Goal: Task Accomplishment & Management: Manage account settings

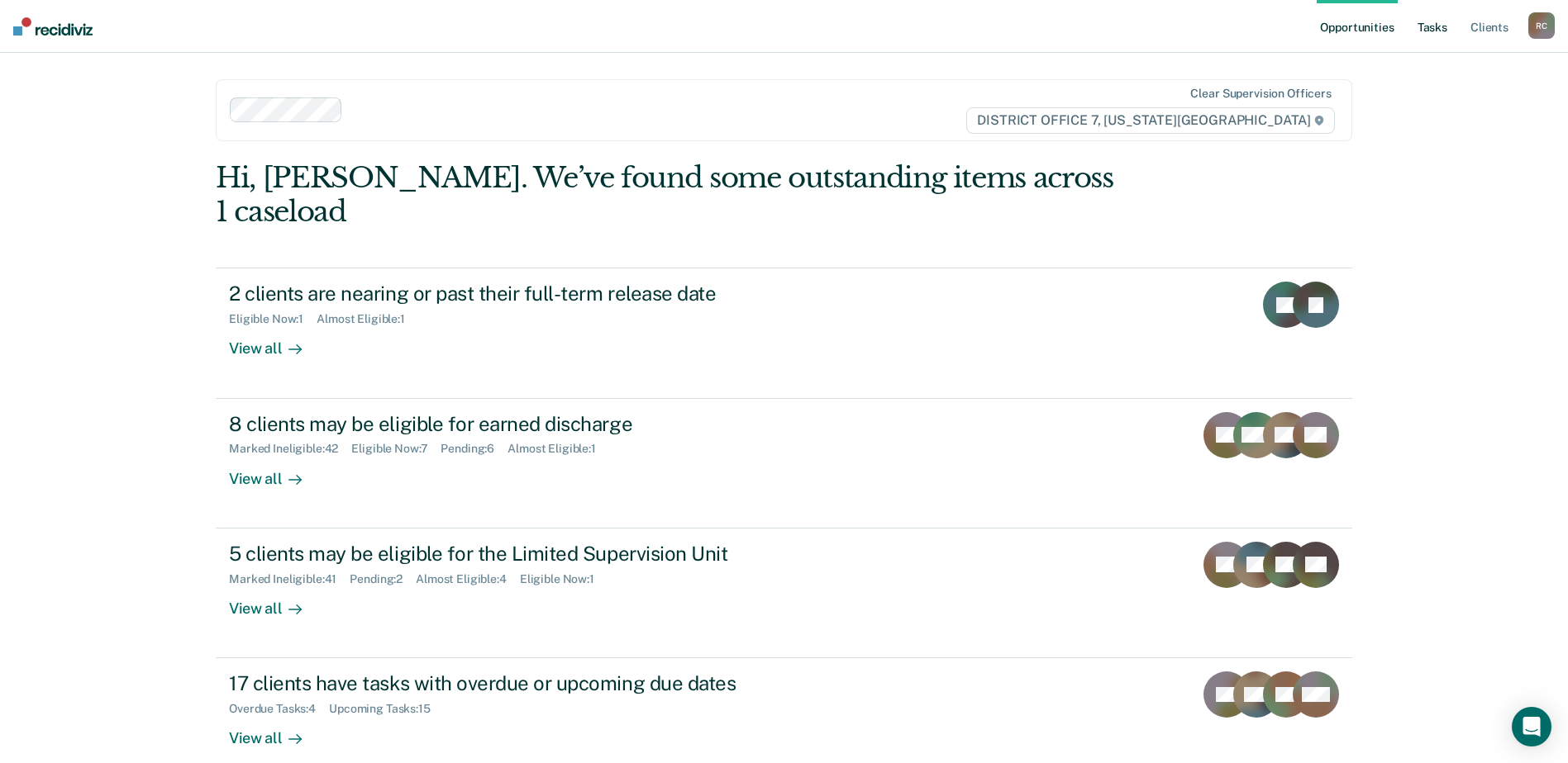
click at [1432, 23] on link "Tasks" at bounding box center [1433, 26] width 36 height 53
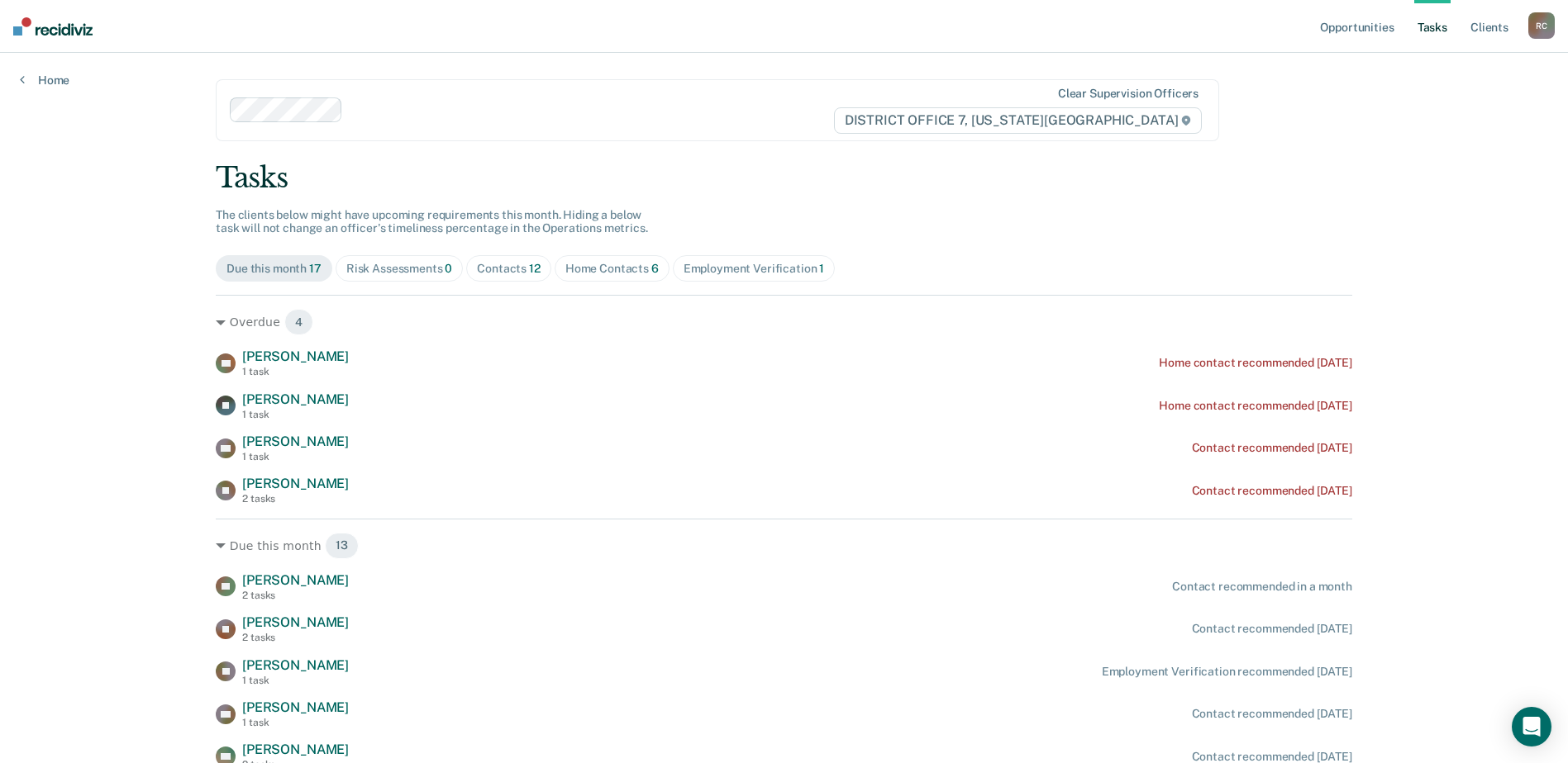
click at [608, 266] on div "Home Contacts 6" at bounding box center [612, 269] width 93 height 14
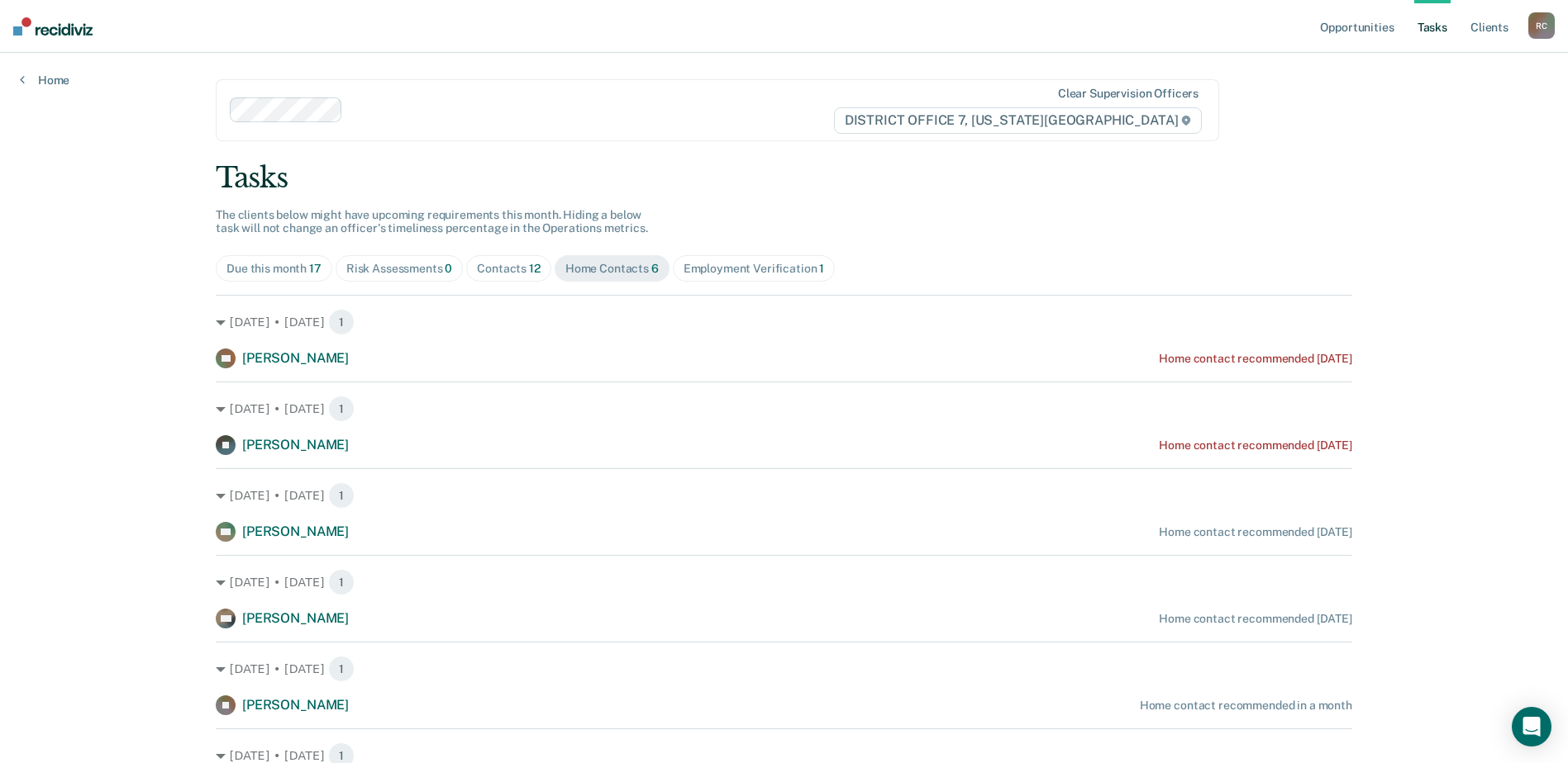
click at [494, 267] on div "Contacts 12" at bounding box center [509, 269] width 63 height 14
click at [869, 179] on div "Tasks" at bounding box center [784, 178] width 1136 height 34
click at [629, 265] on div "Home Contacts 6" at bounding box center [612, 269] width 93 height 14
click at [507, 258] on span "Contacts 12" at bounding box center [508, 269] width 85 height 27
click at [688, 210] on div "Tasks The clients below might have upcoming requirements this month. Hiding a b…" at bounding box center [784, 715] width 1136 height 1108
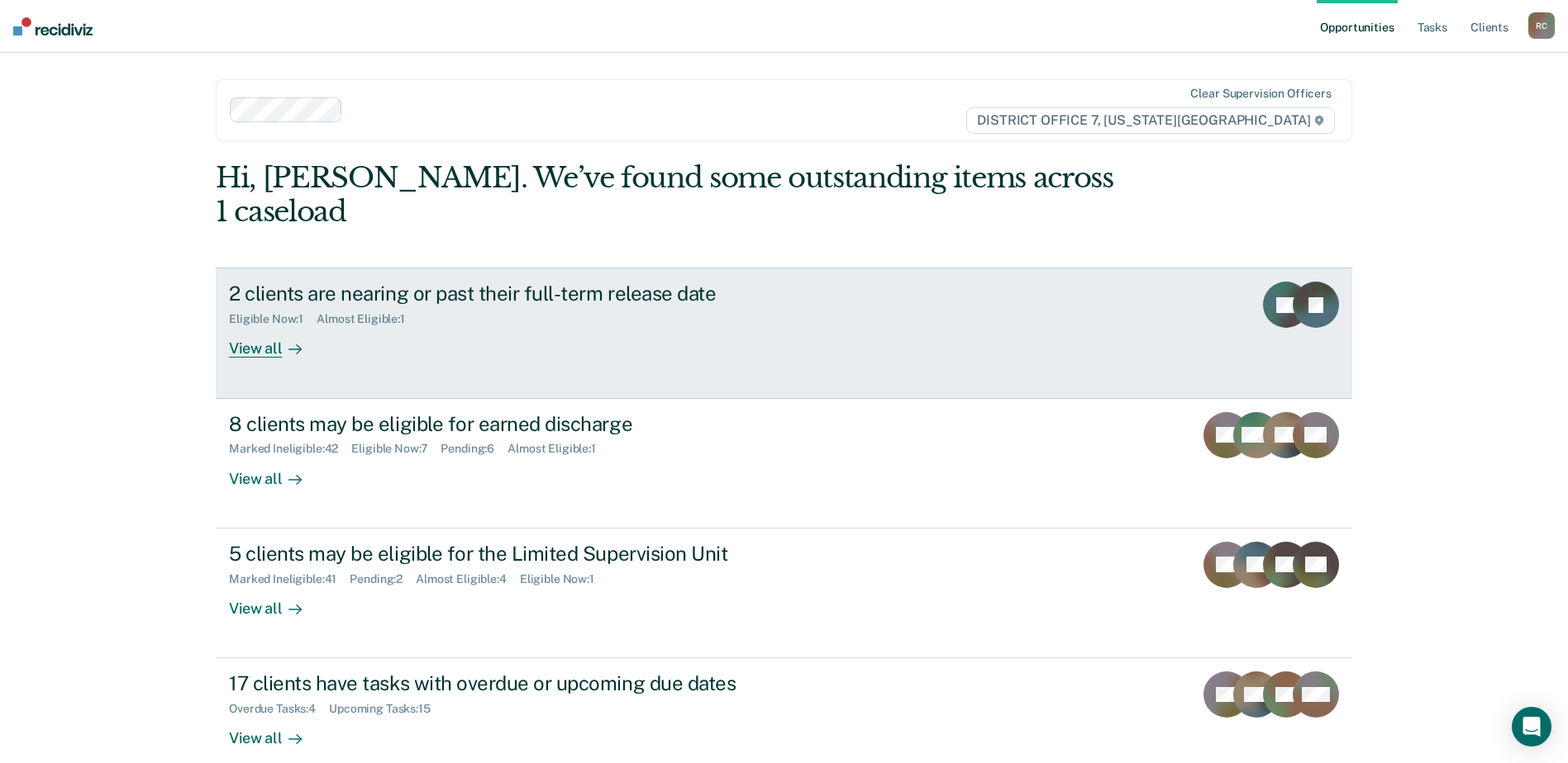
click at [614, 328] on link "2 clients are nearing or past their full-term release date Eligible Now : 1 Alm…" at bounding box center [784, 333] width 1136 height 131
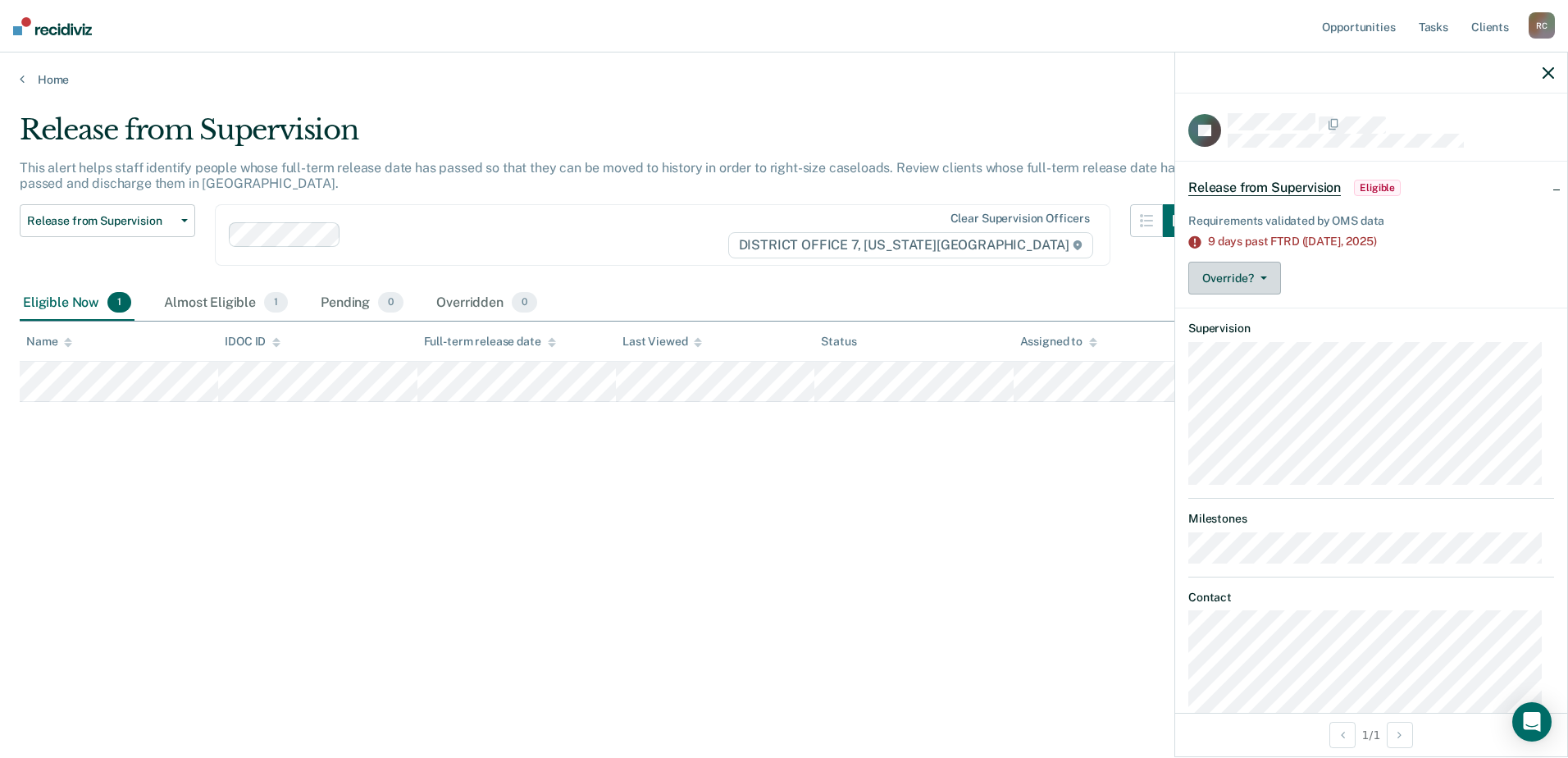
click at [1215, 272] on button "Override?" at bounding box center [1234, 278] width 92 height 32
click at [935, 92] on main "Release from Supervision This alert helps staff identify people whose full-term…" at bounding box center [784, 420] width 1568 height 666
click at [38, 73] on link "Home" at bounding box center [784, 79] width 1529 height 14
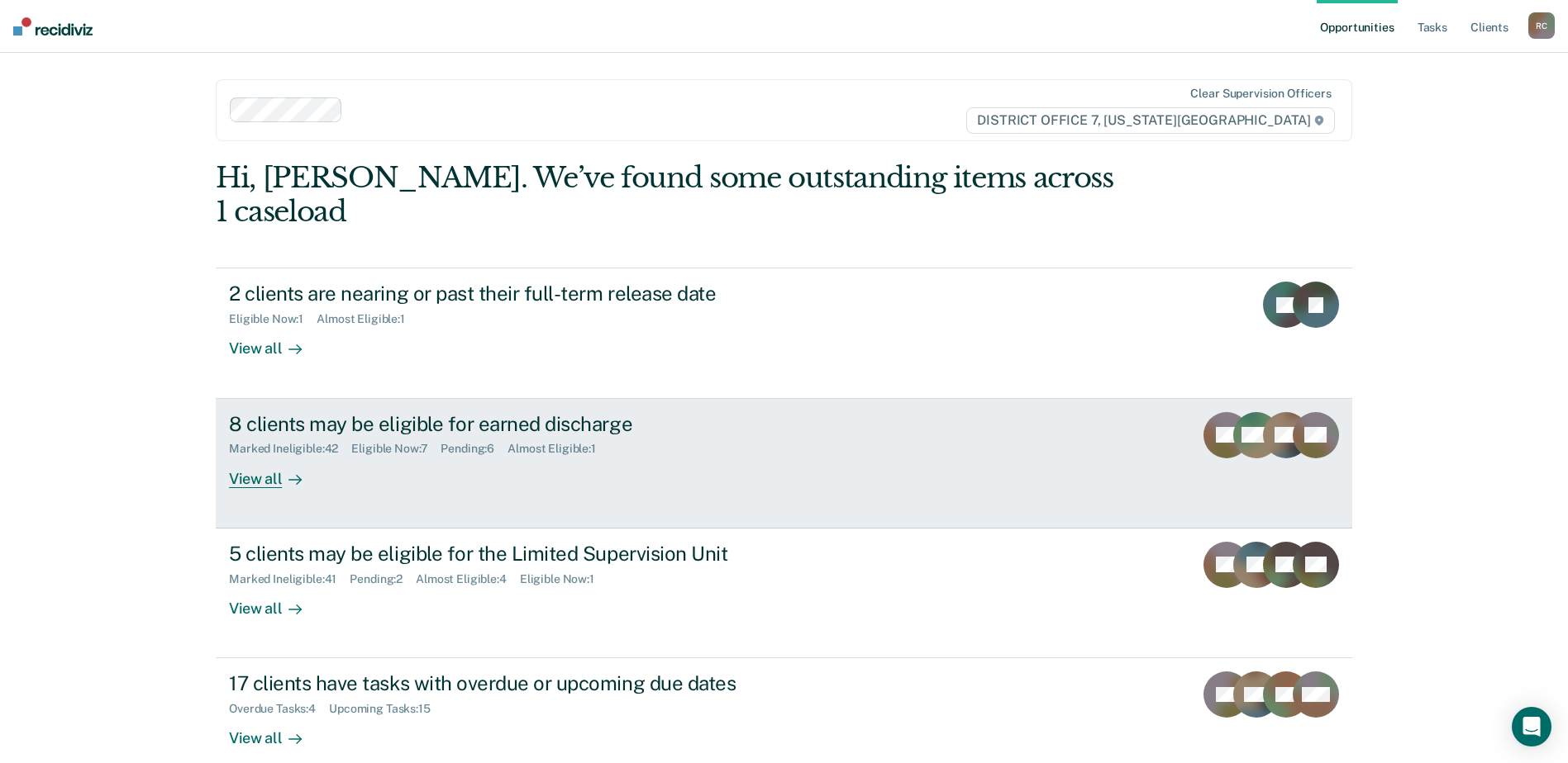
click at [519, 453] on div "8 clients may be eligible for earned discharge Marked Ineligible : 42 Eligible …" at bounding box center [538, 449] width 619 height 76
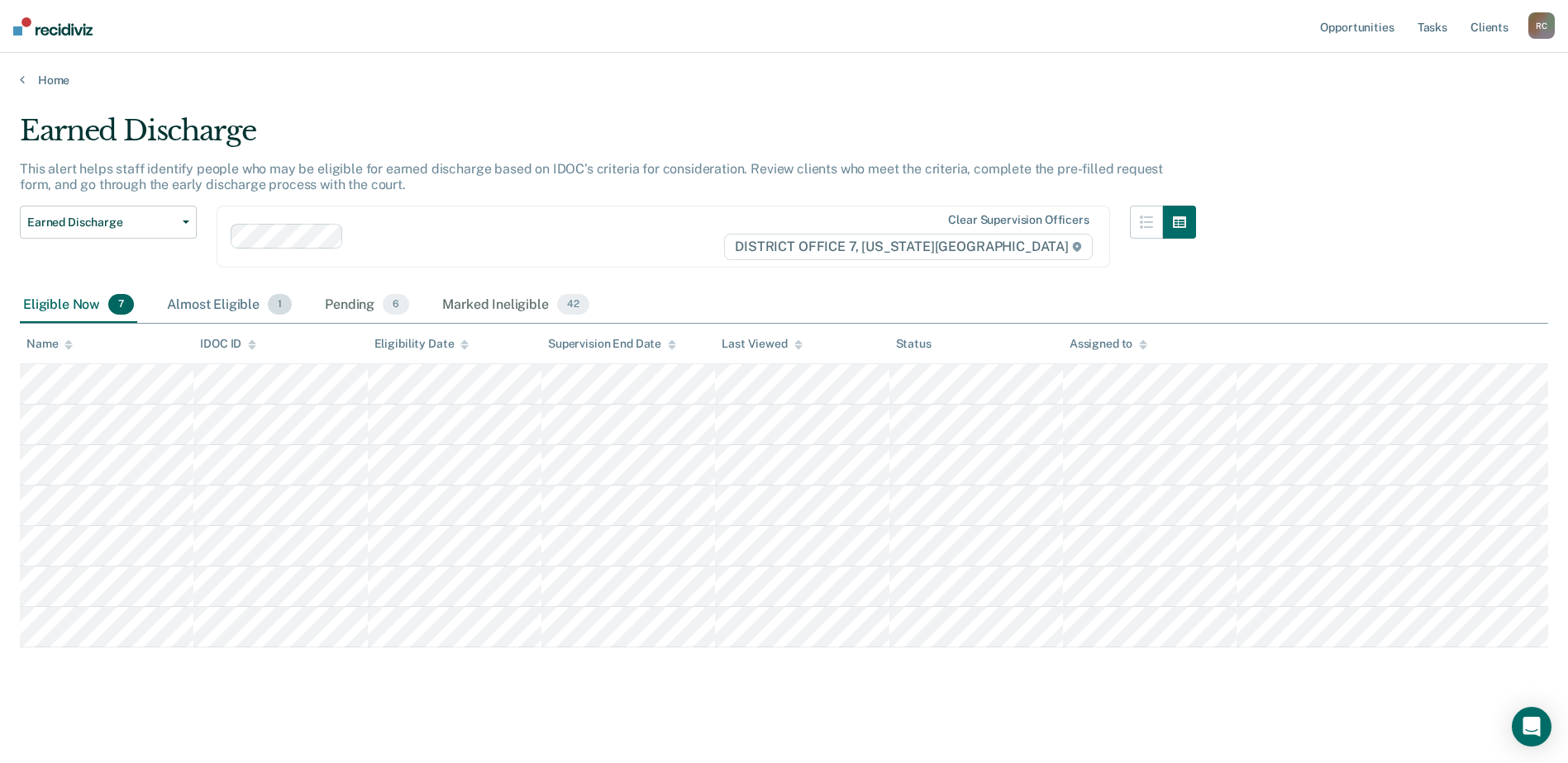
click at [240, 309] on div "Almost Eligible 1" at bounding box center [229, 305] width 132 height 36
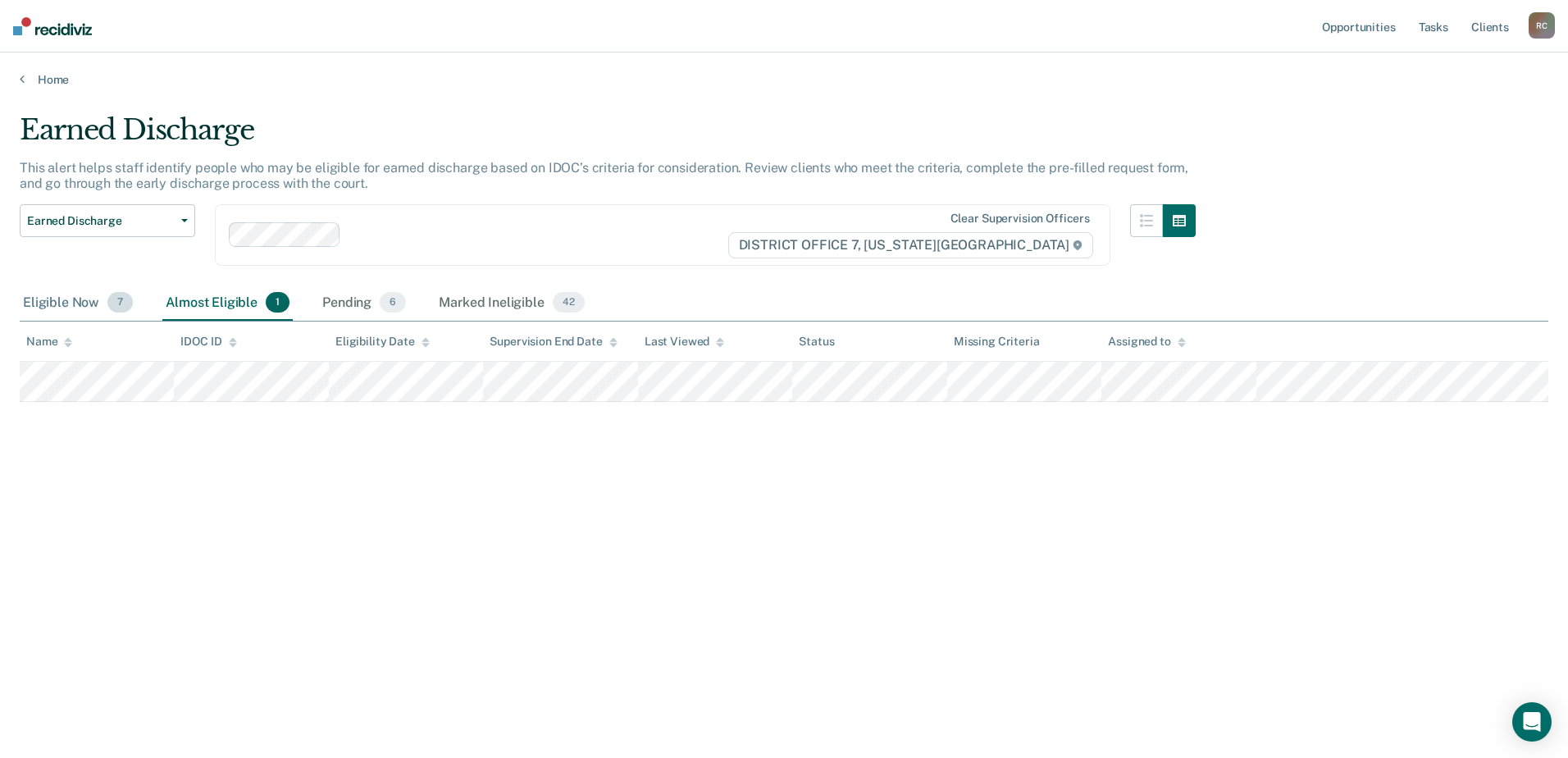
click at [54, 295] on div "Eligible Now 7" at bounding box center [78, 303] width 116 height 36
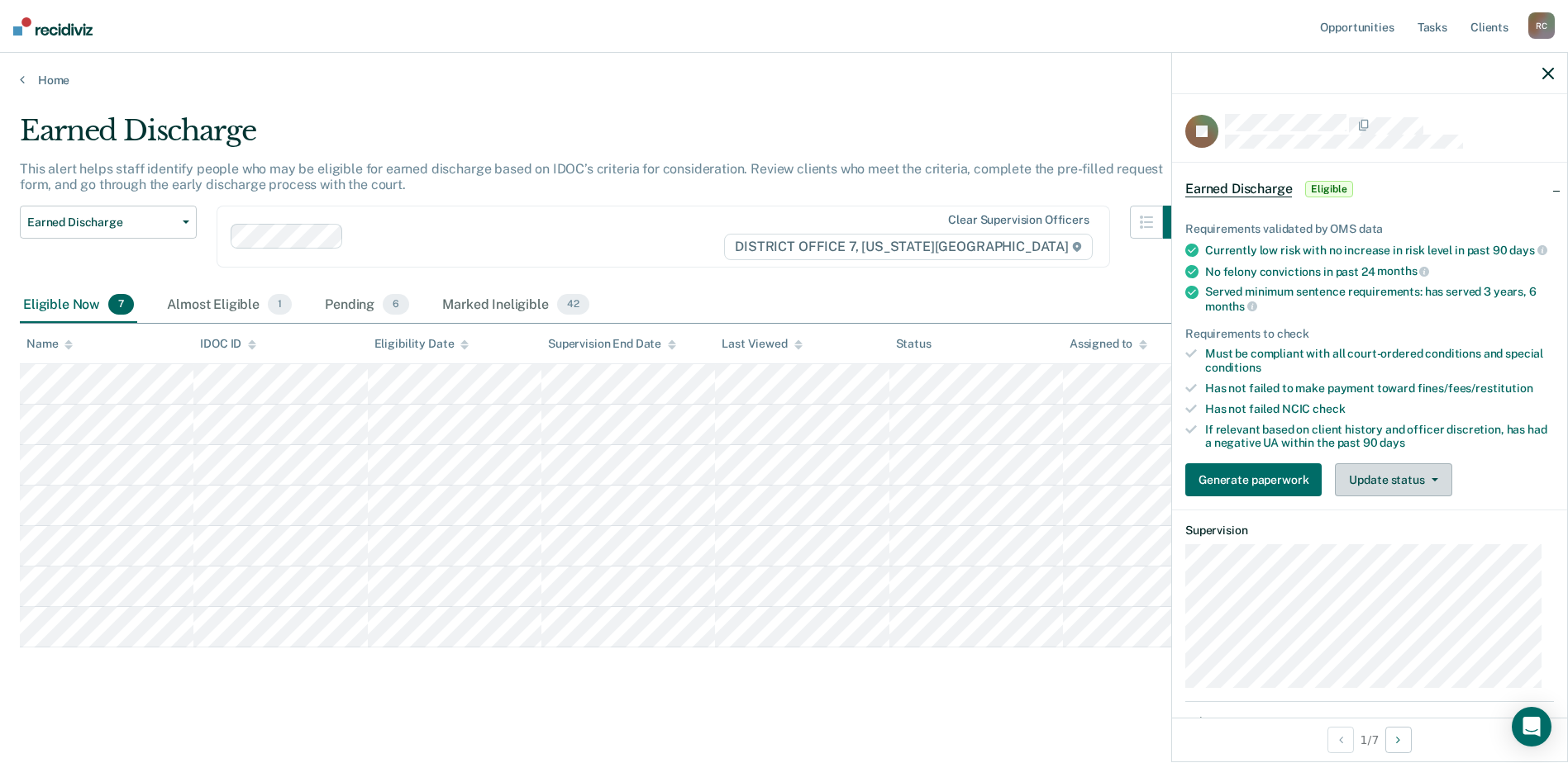
click at [1424, 489] on button "Update status" at bounding box center [1392, 480] width 116 height 33
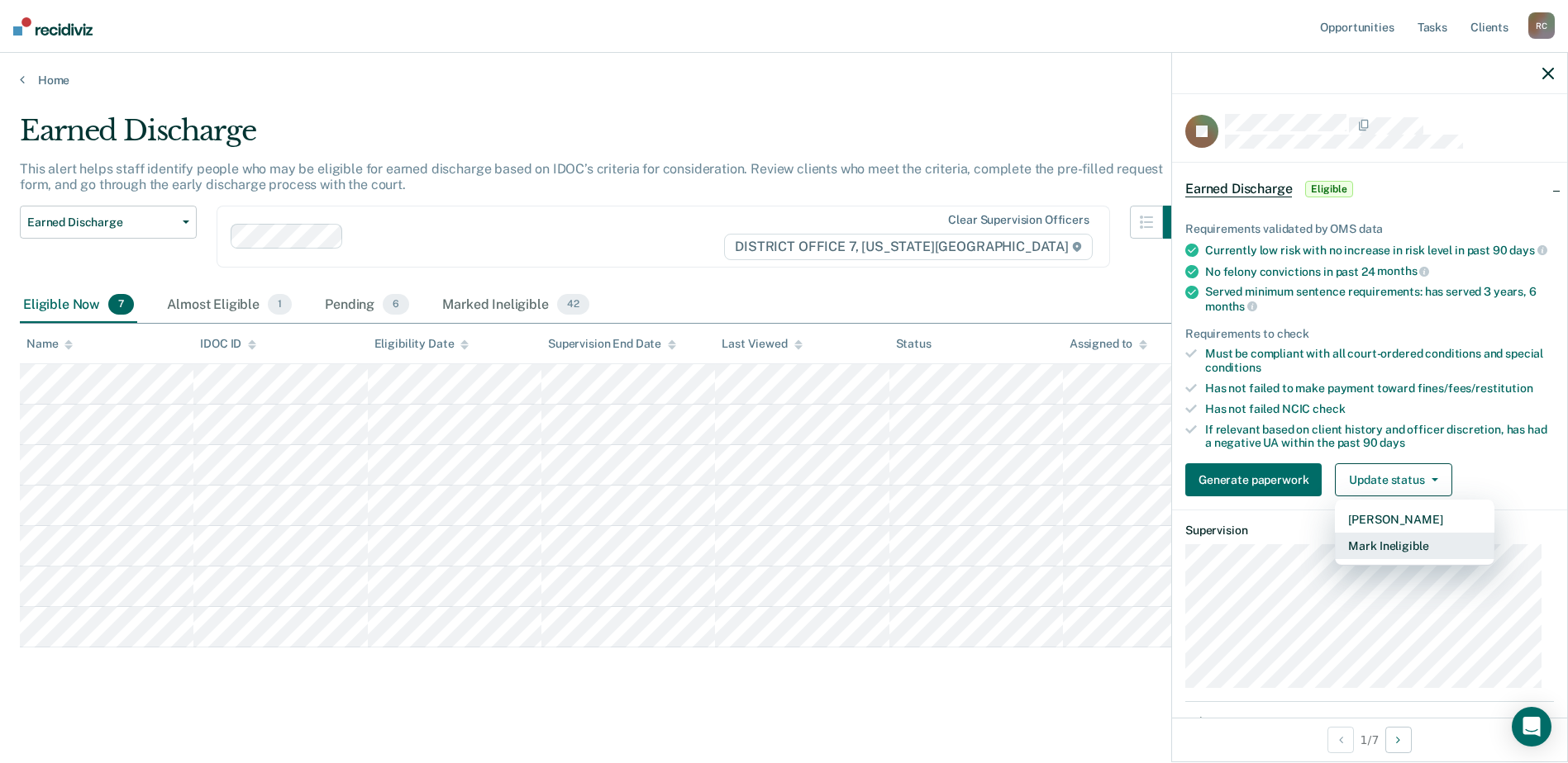
click at [1396, 558] on button "Mark Ineligible" at bounding box center [1414, 546] width 159 height 27
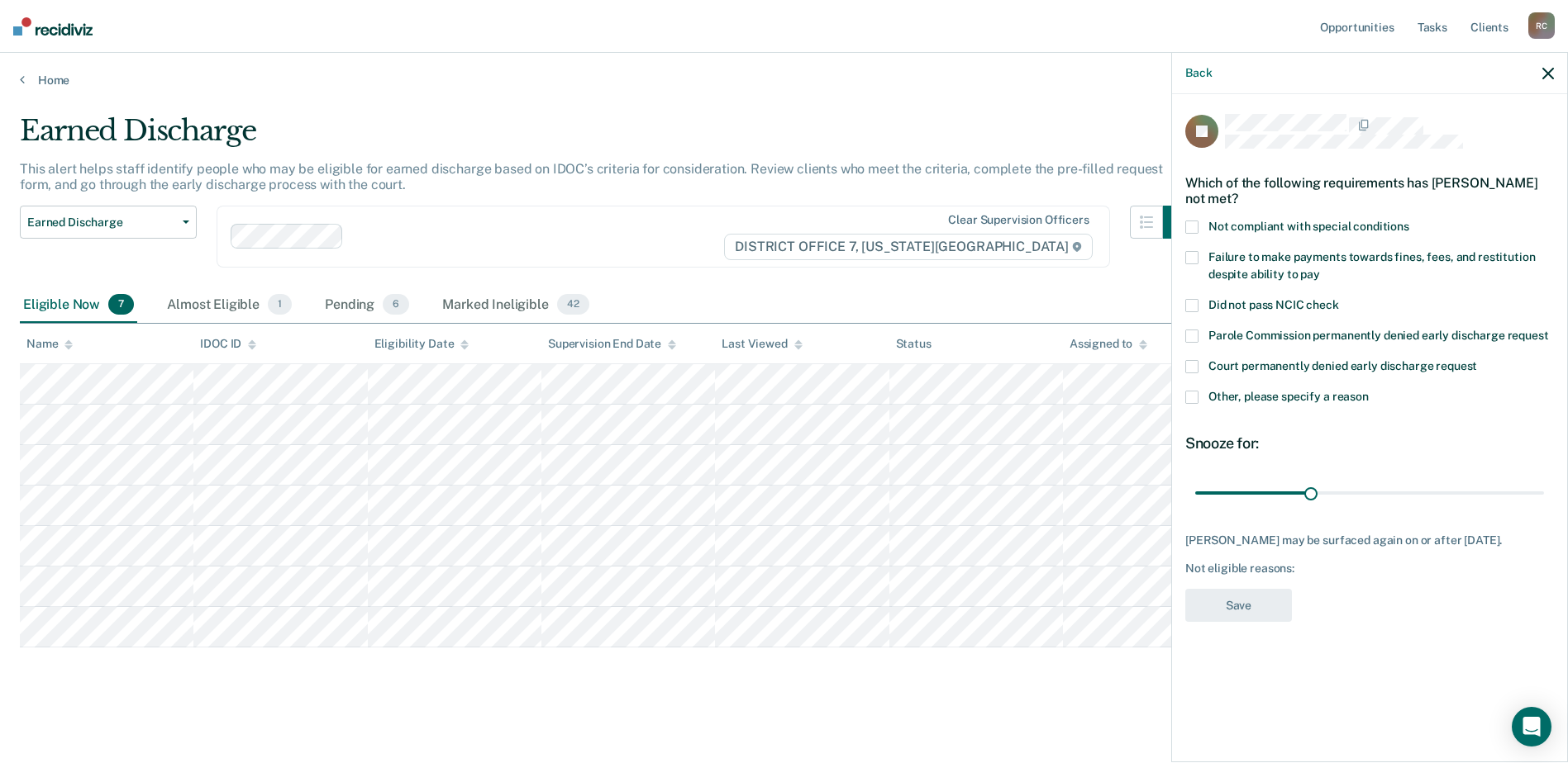
click at [1197, 223] on span at bounding box center [1192, 227] width 13 height 13
click at [1263, 618] on button "Save" at bounding box center [1238, 606] width 107 height 34
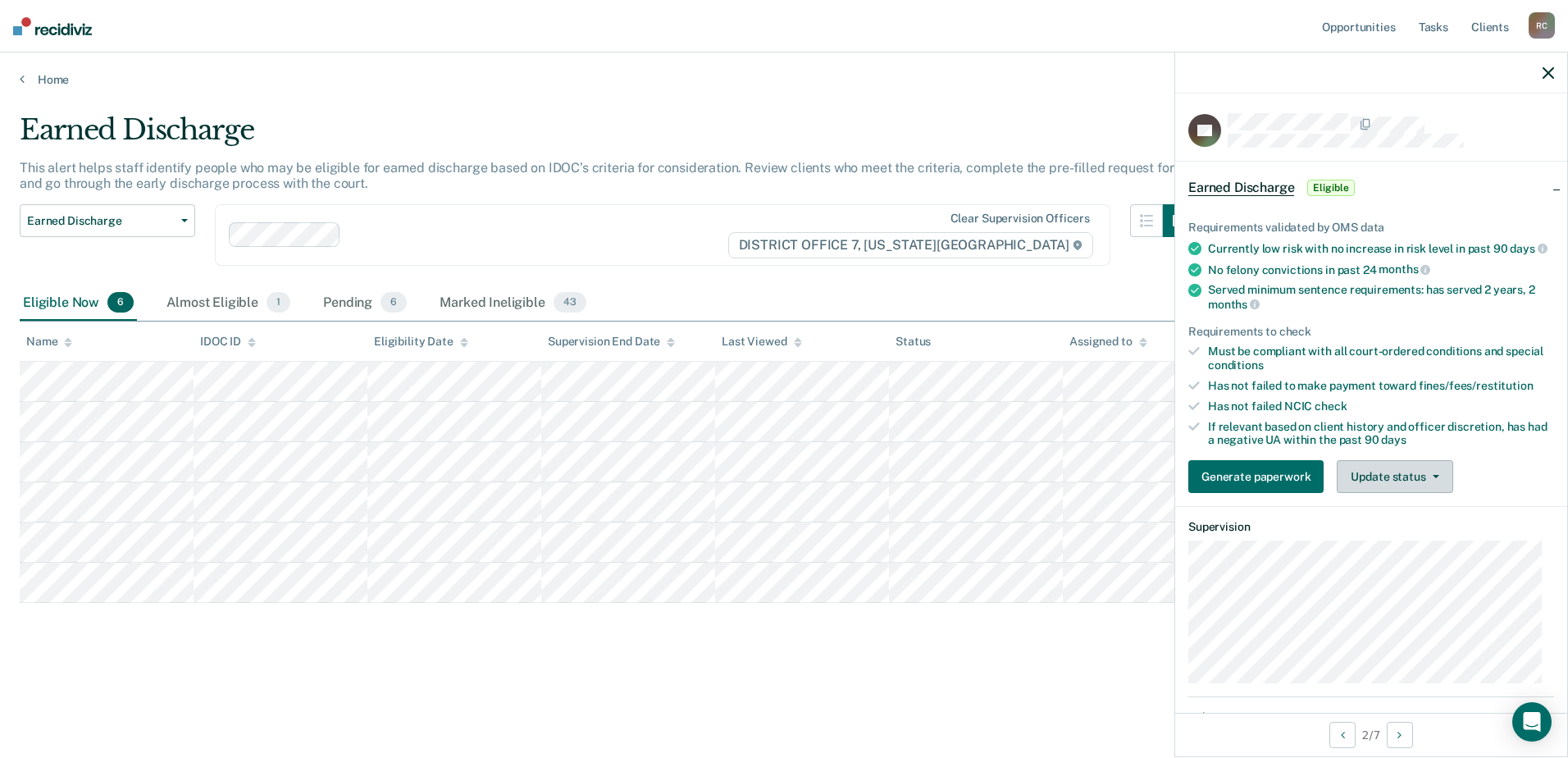
click at [1398, 485] on button "Update status" at bounding box center [1395, 477] width 115 height 32
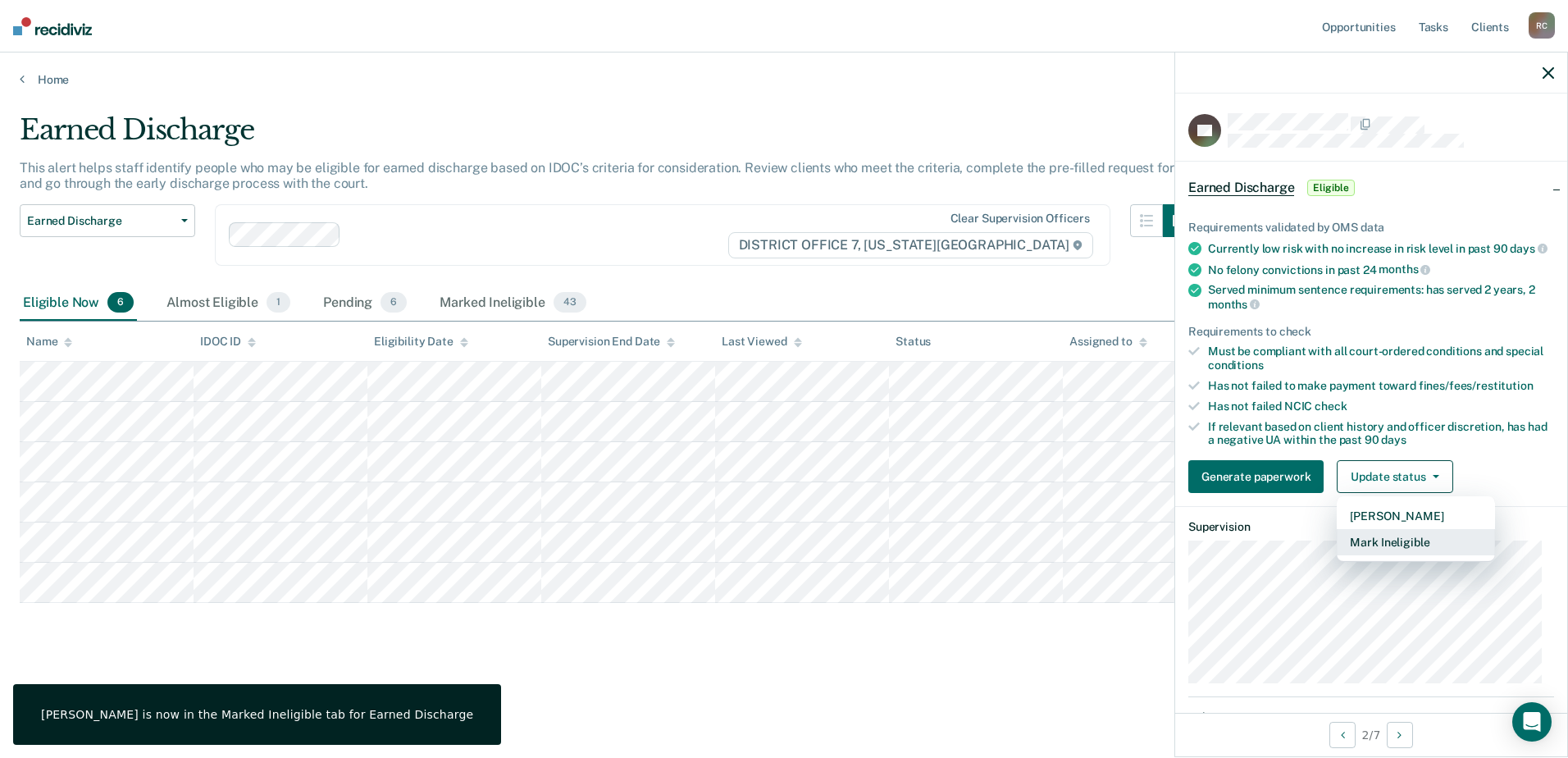
click at [1389, 550] on button "Mark Ineligible" at bounding box center [1416, 543] width 158 height 27
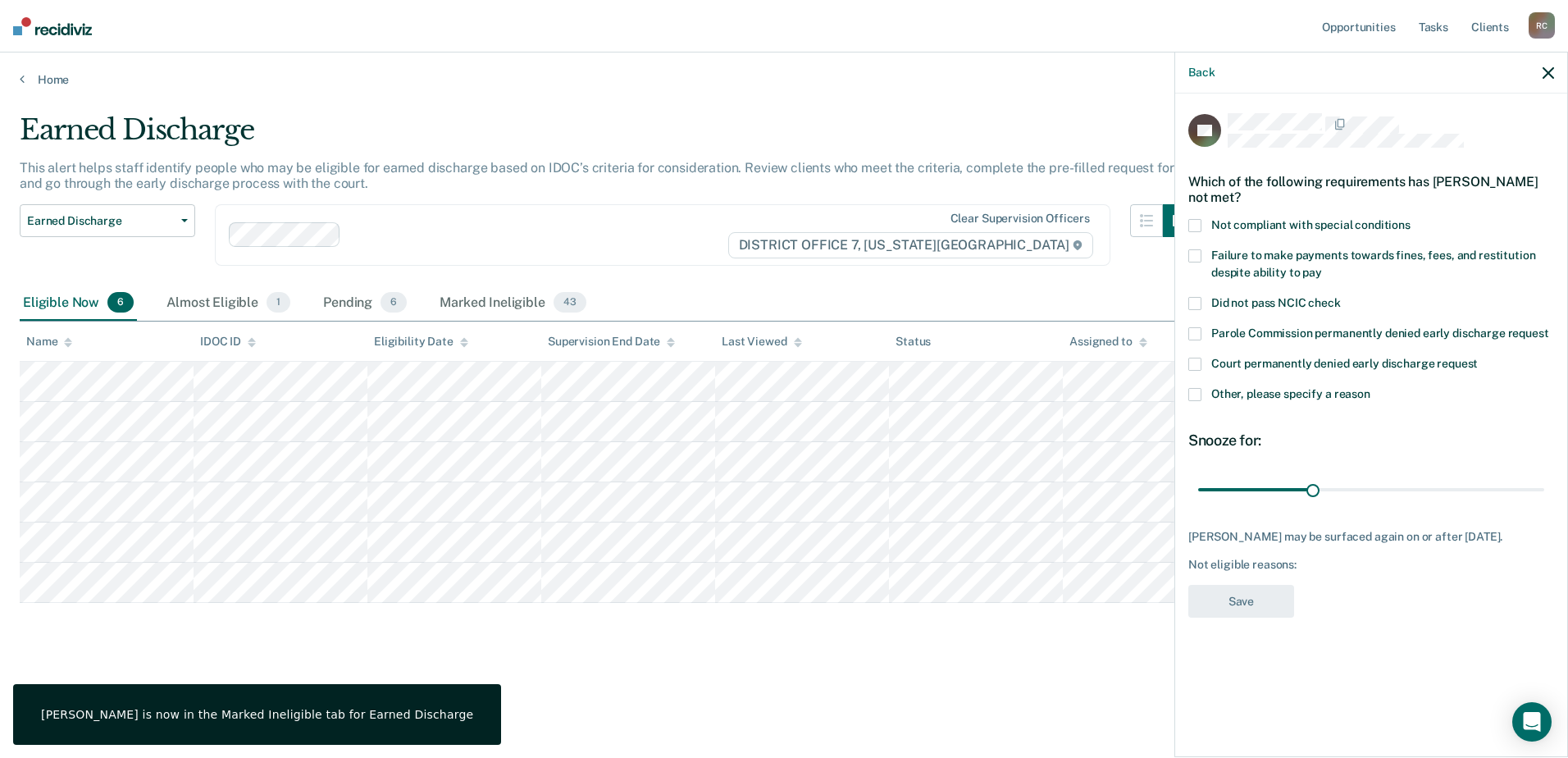
click at [1205, 220] on label "Not compliant with special conditions" at bounding box center [1372, 228] width 366 height 17
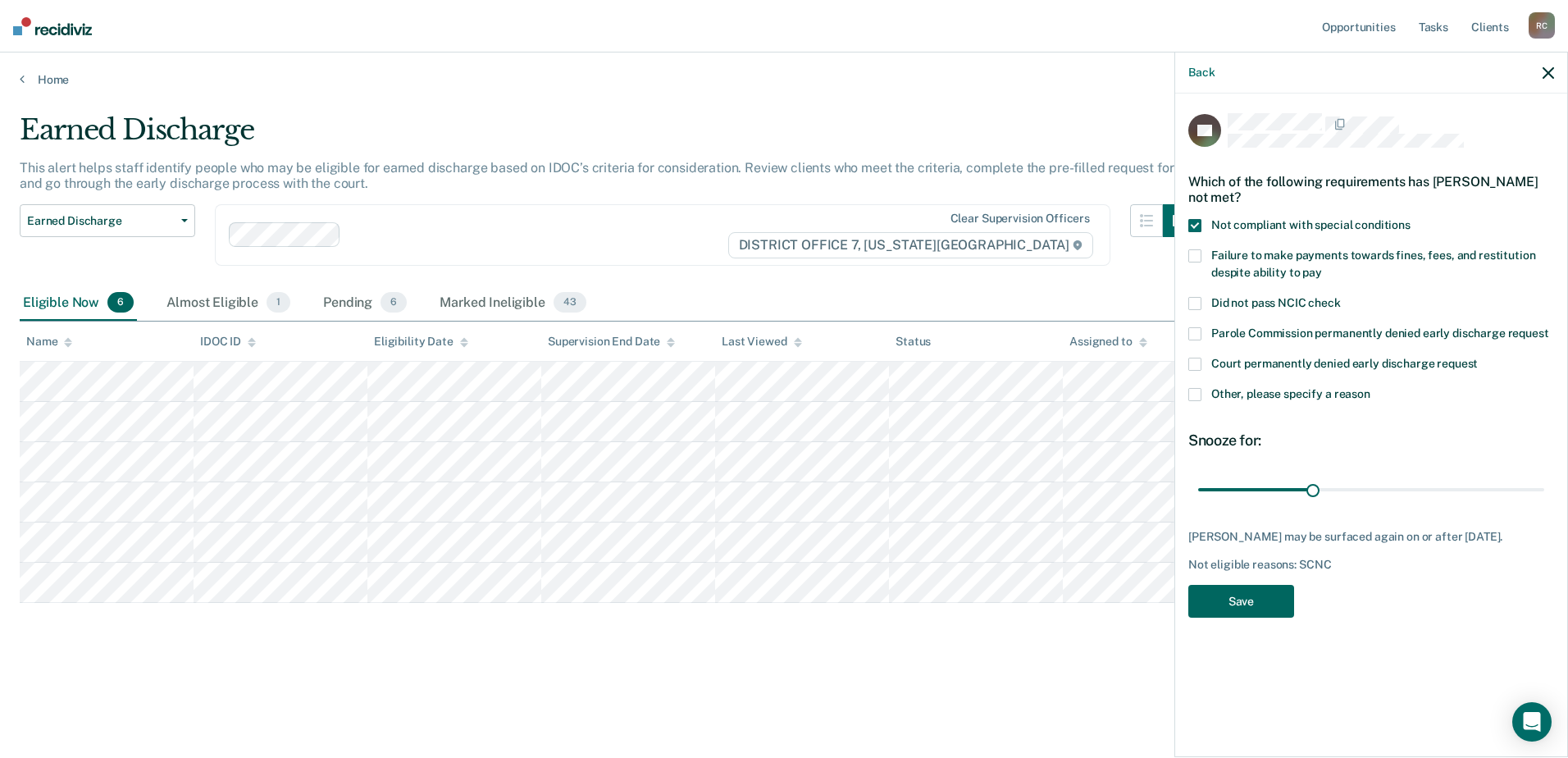
click at [1270, 588] on button "Save" at bounding box center [1241, 602] width 106 height 33
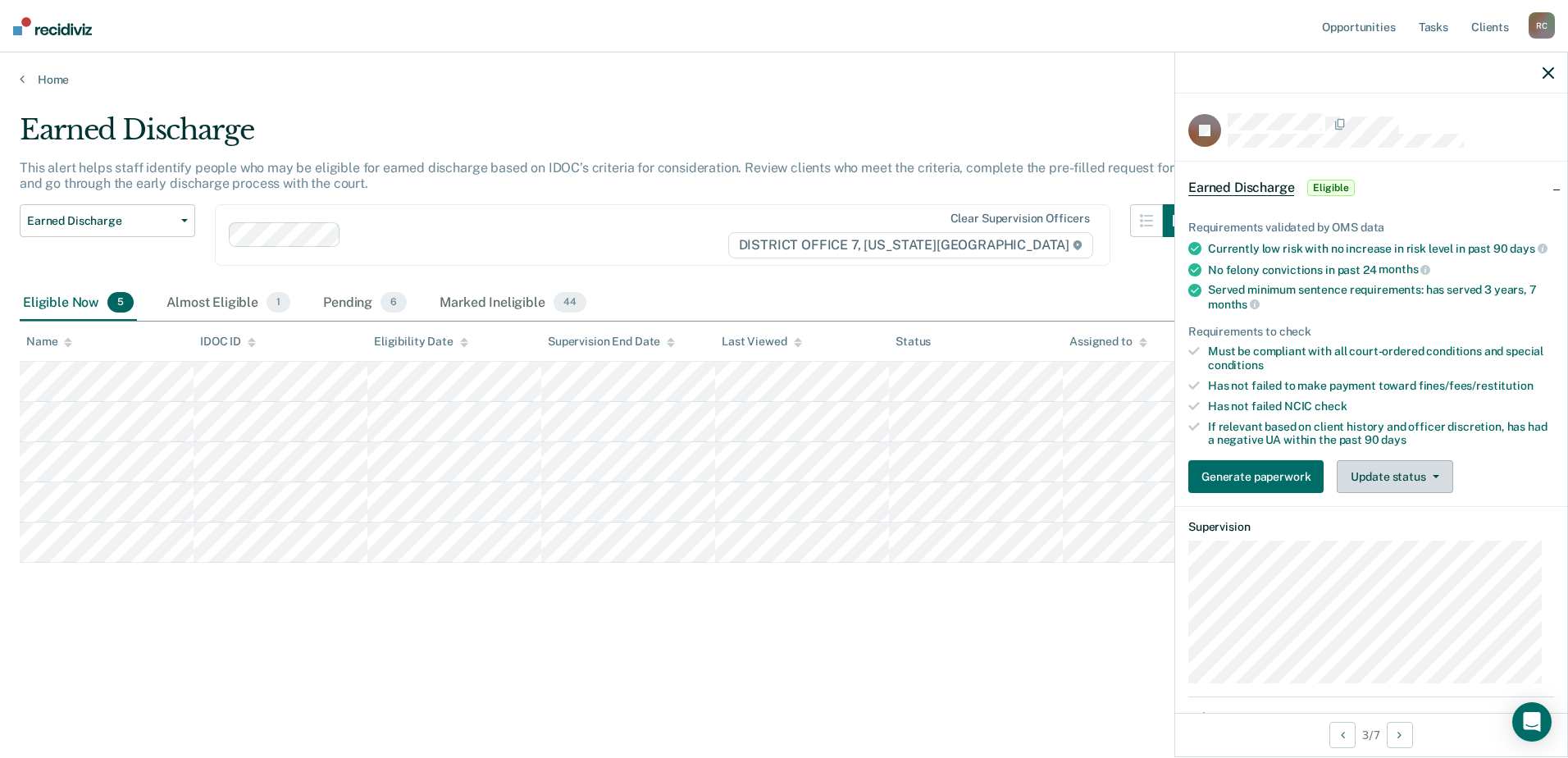
click at [1384, 493] on button "Update status" at bounding box center [1395, 477] width 115 height 32
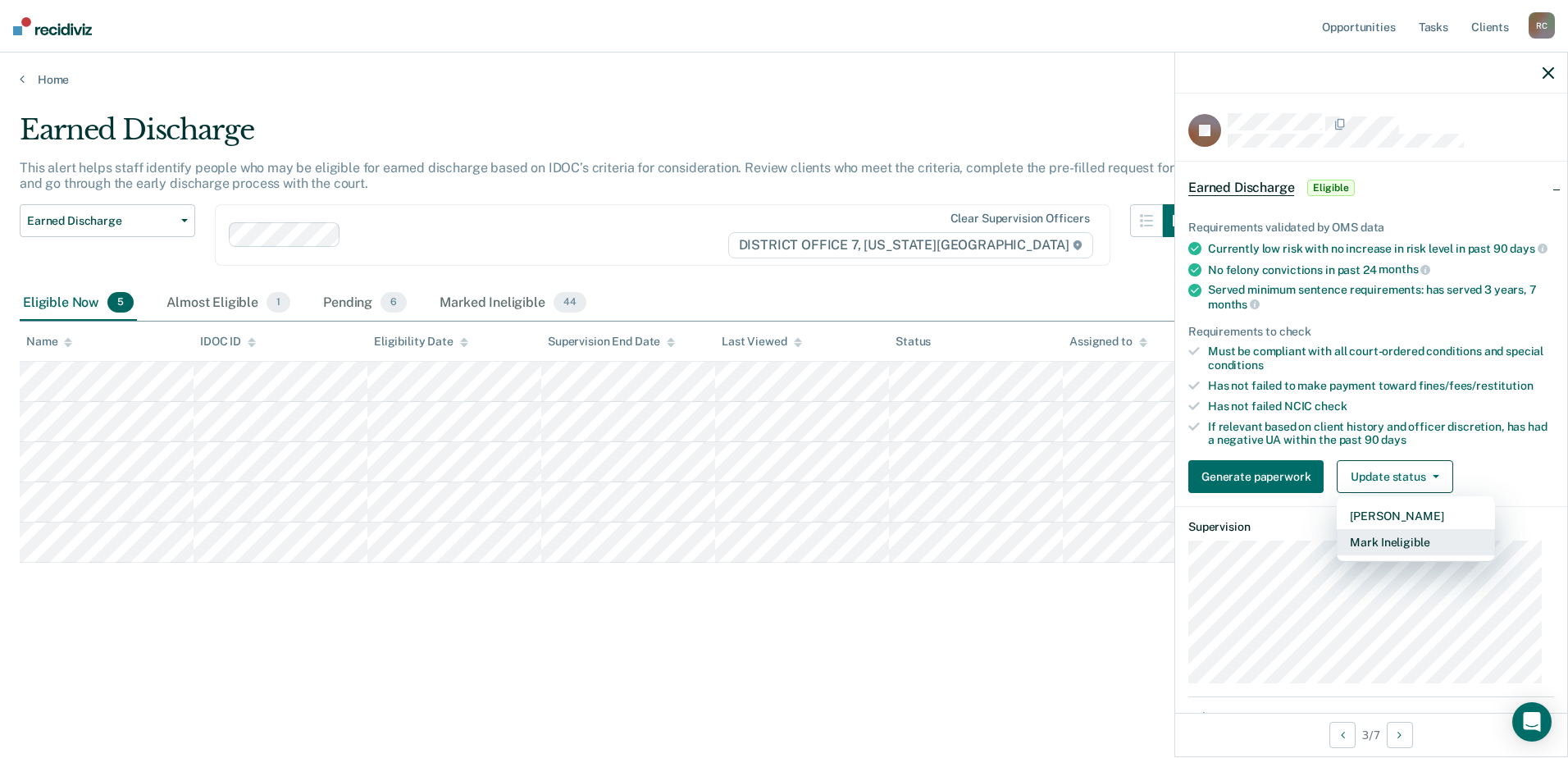
click at [1401, 556] on button "Mark Ineligible" at bounding box center [1416, 543] width 158 height 27
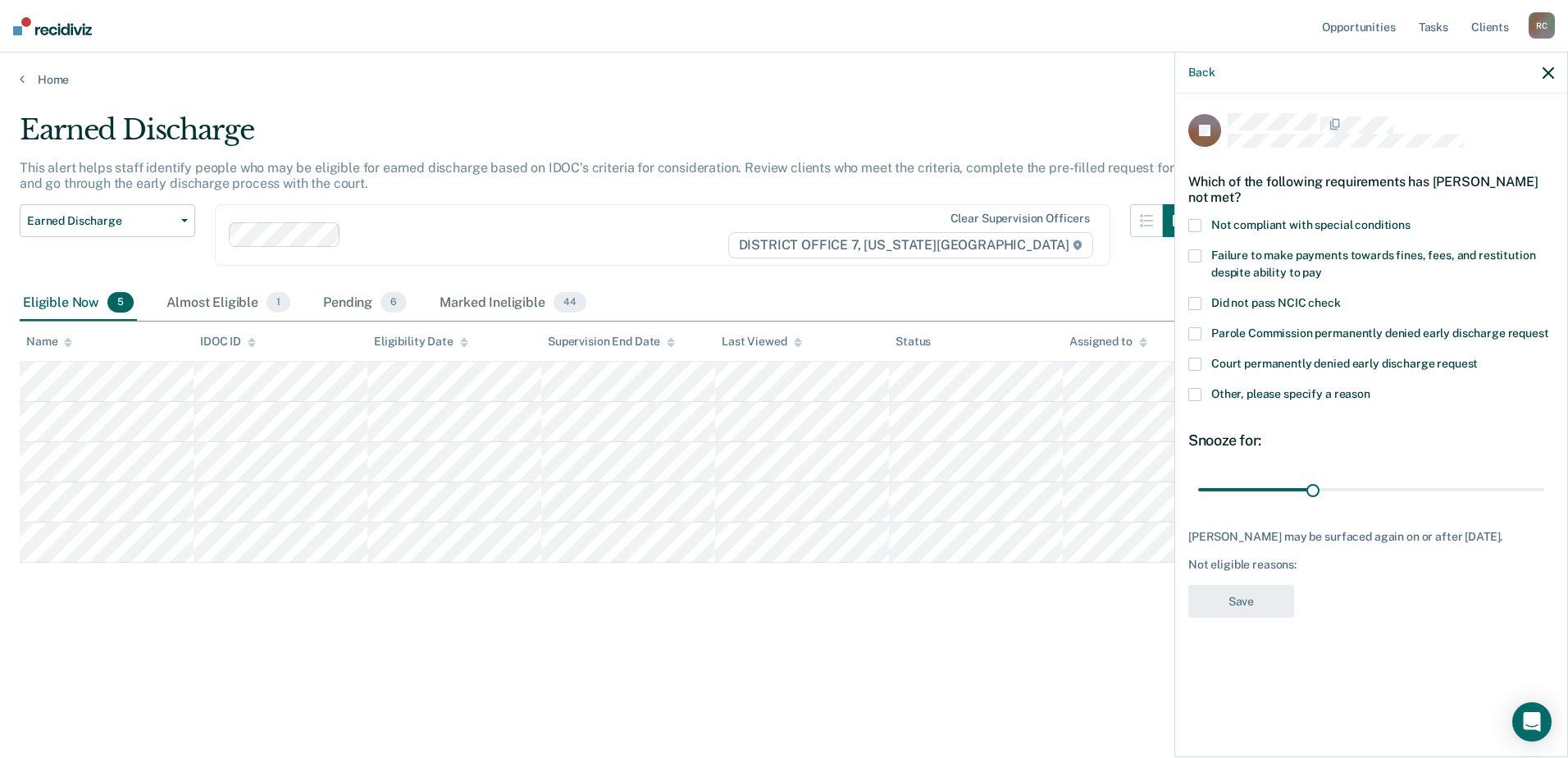
click at [1203, 213] on div "Which of the following requirements has John Yearsley not met?" at bounding box center [1372, 190] width 366 height 57
click at [1194, 224] on span at bounding box center [1195, 226] width 13 height 13
drag, startPoint x: 1310, startPoint y: 489, endPoint x: 1555, endPoint y: 482, distance: 245.1
type input "90"
click at [1545, 482] on input "range" at bounding box center [1371, 489] width 346 height 29
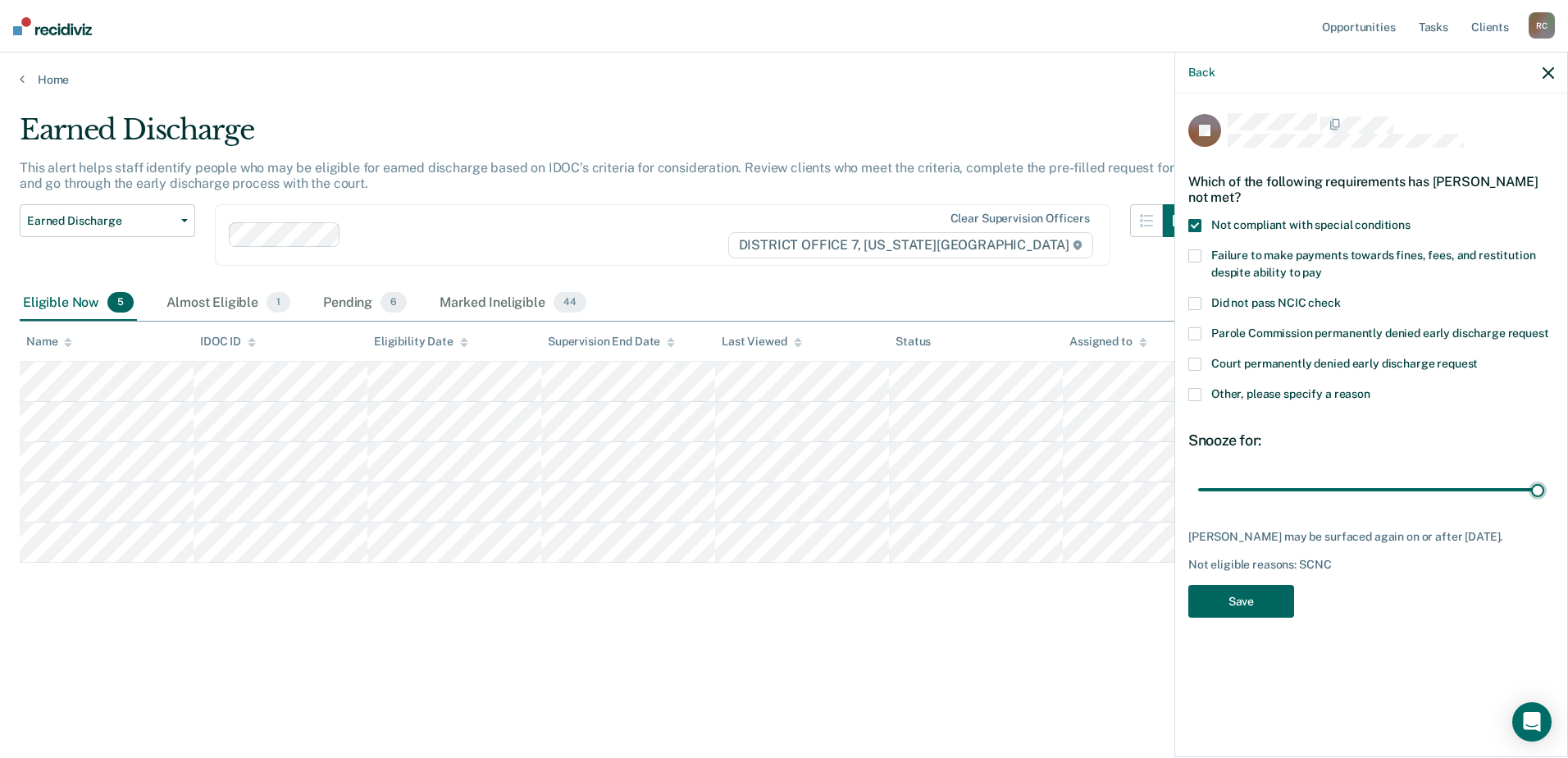
click at [1288, 602] on button "Save" at bounding box center [1241, 602] width 106 height 33
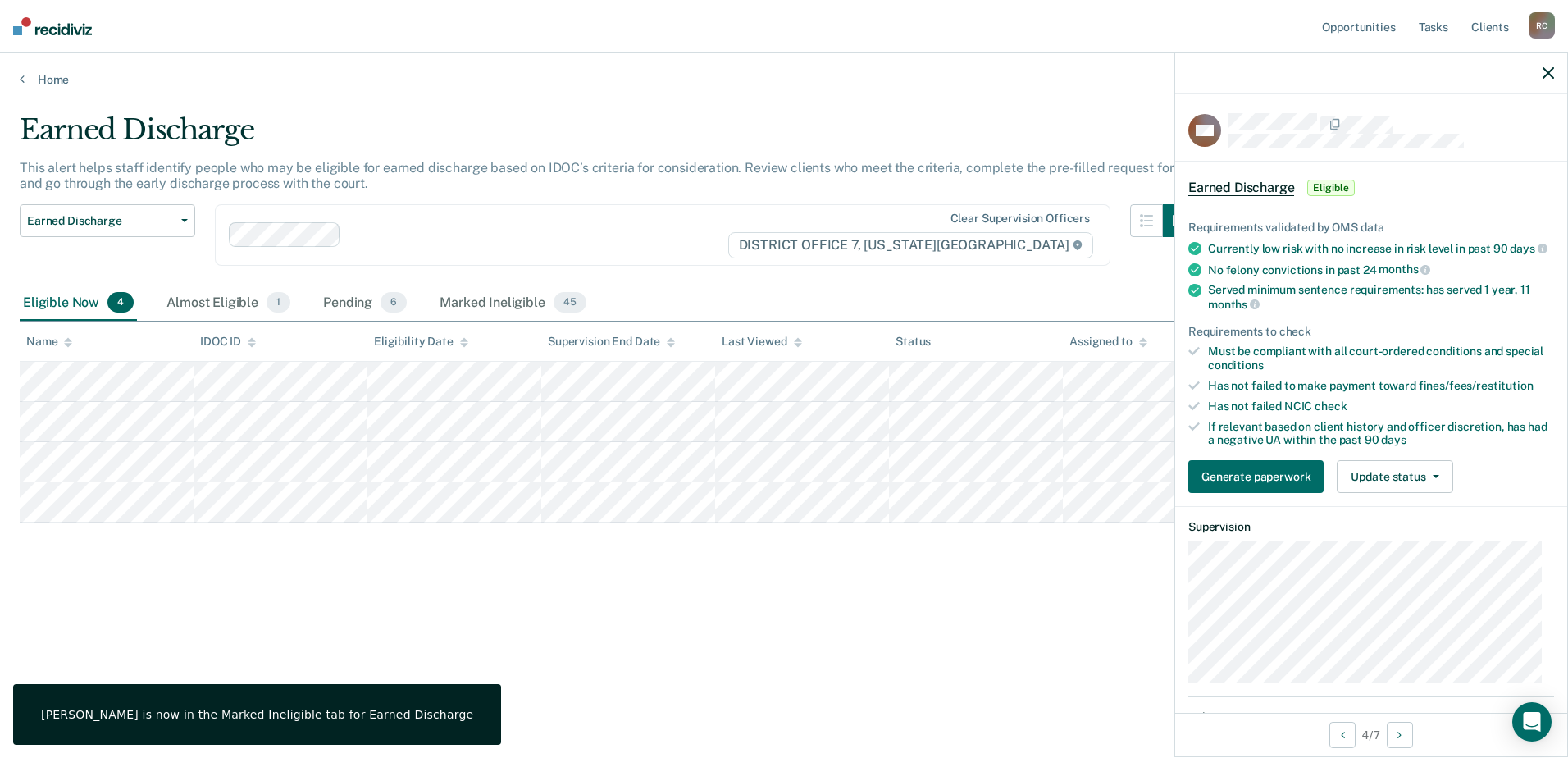
click at [1372, 448] on div "If relevant based on client history and officer discretion, has had a negative …" at bounding box center [1381, 434] width 346 height 28
click at [1377, 485] on button "Update status" at bounding box center [1395, 477] width 115 height 32
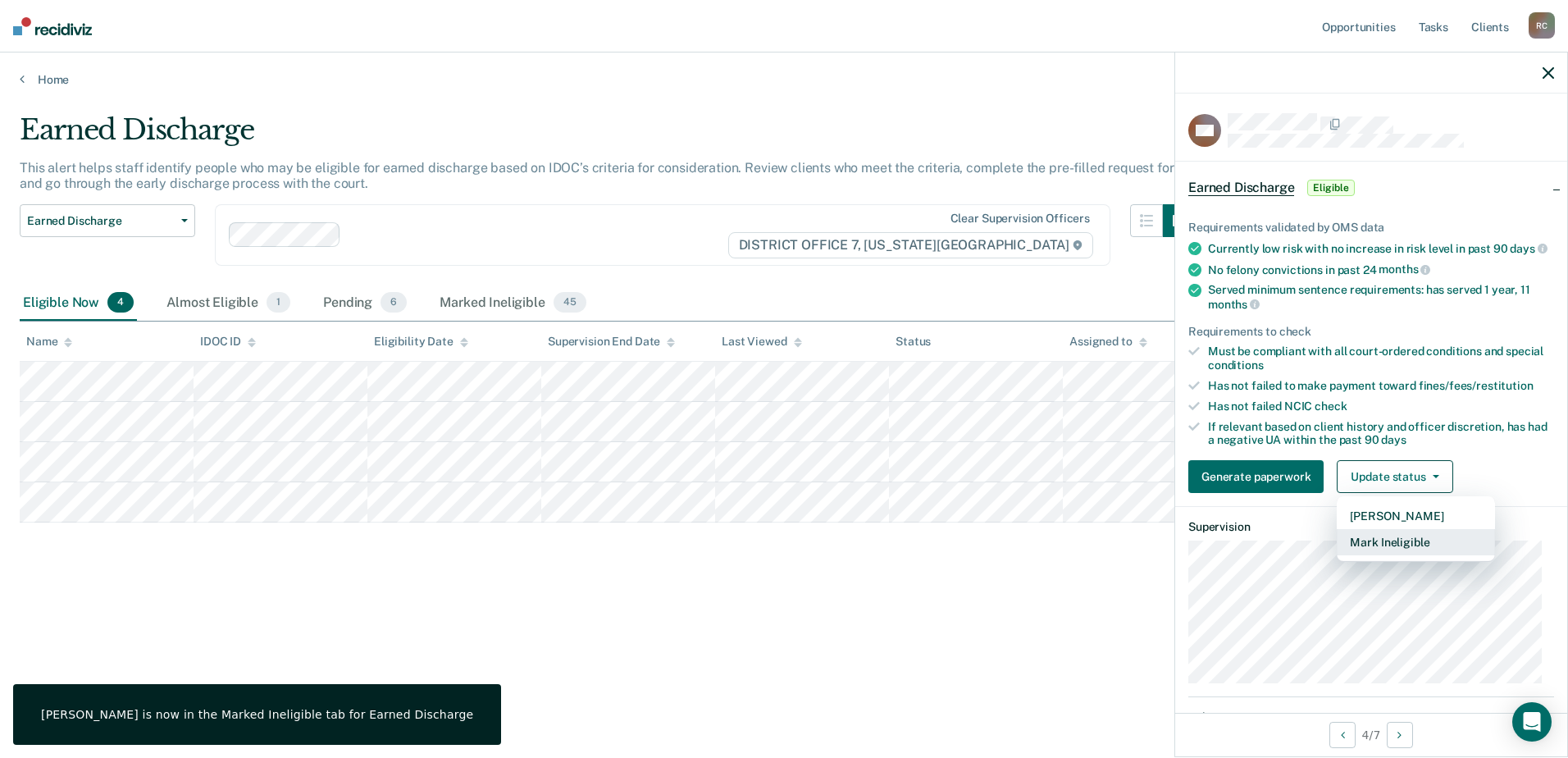
click at [1381, 546] on button "Mark Ineligible" at bounding box center [1416, 543] width 158 height 27
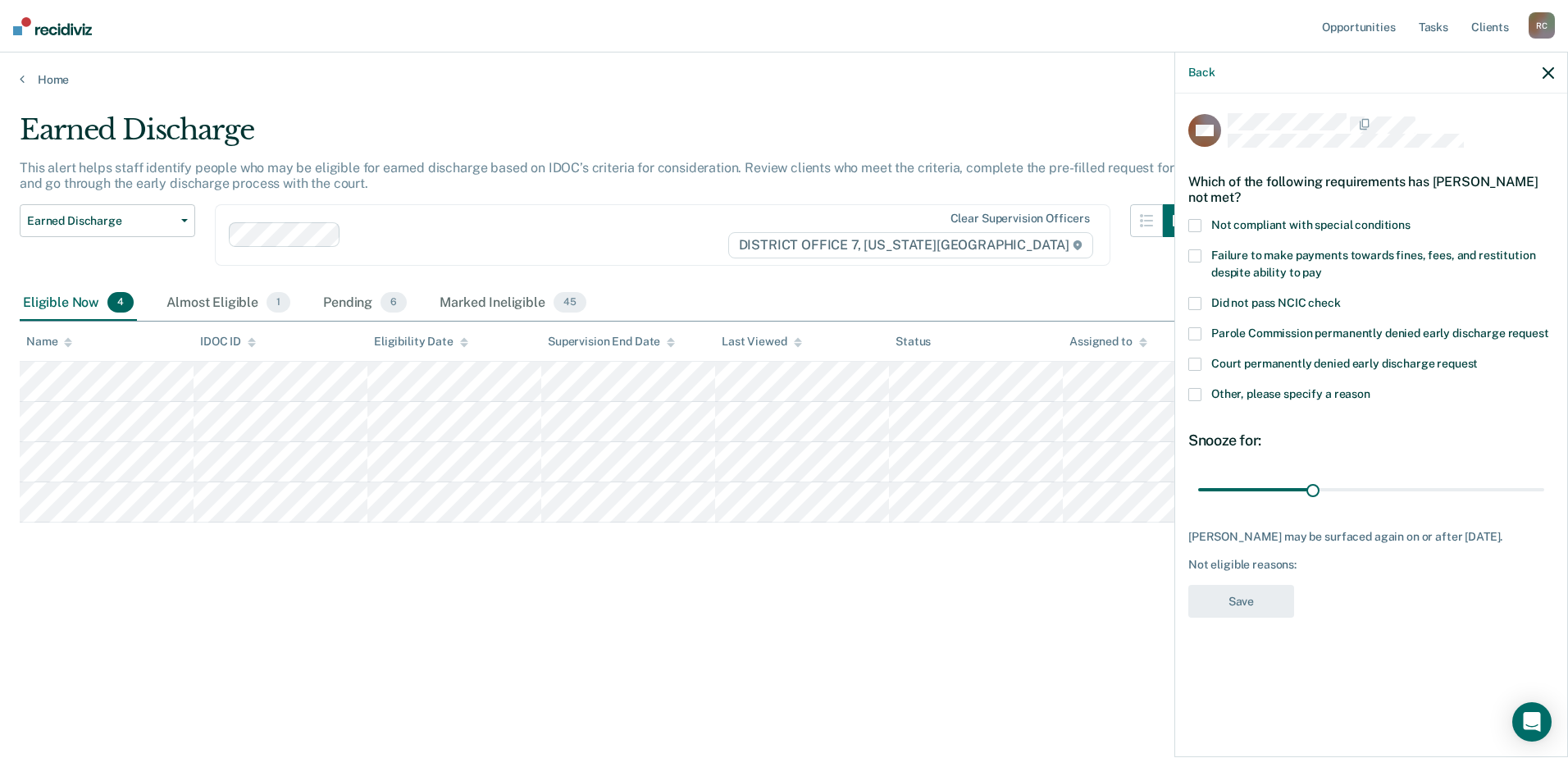
click at [1193, 358] on span at bounding box center [1195, 364] width 13 height 13
drag, startPoint x: 1313, startPoint y: 485, endPoint x: 1571, endPoint y: 485, distance: 258.0
type input "90"
click at [1545, 485] on input "range" at bounding box center [1371, 489] width 346 height 29
click at [1253, 619] on button "Save" at bounding box center [1241, 602] width 106 height 33
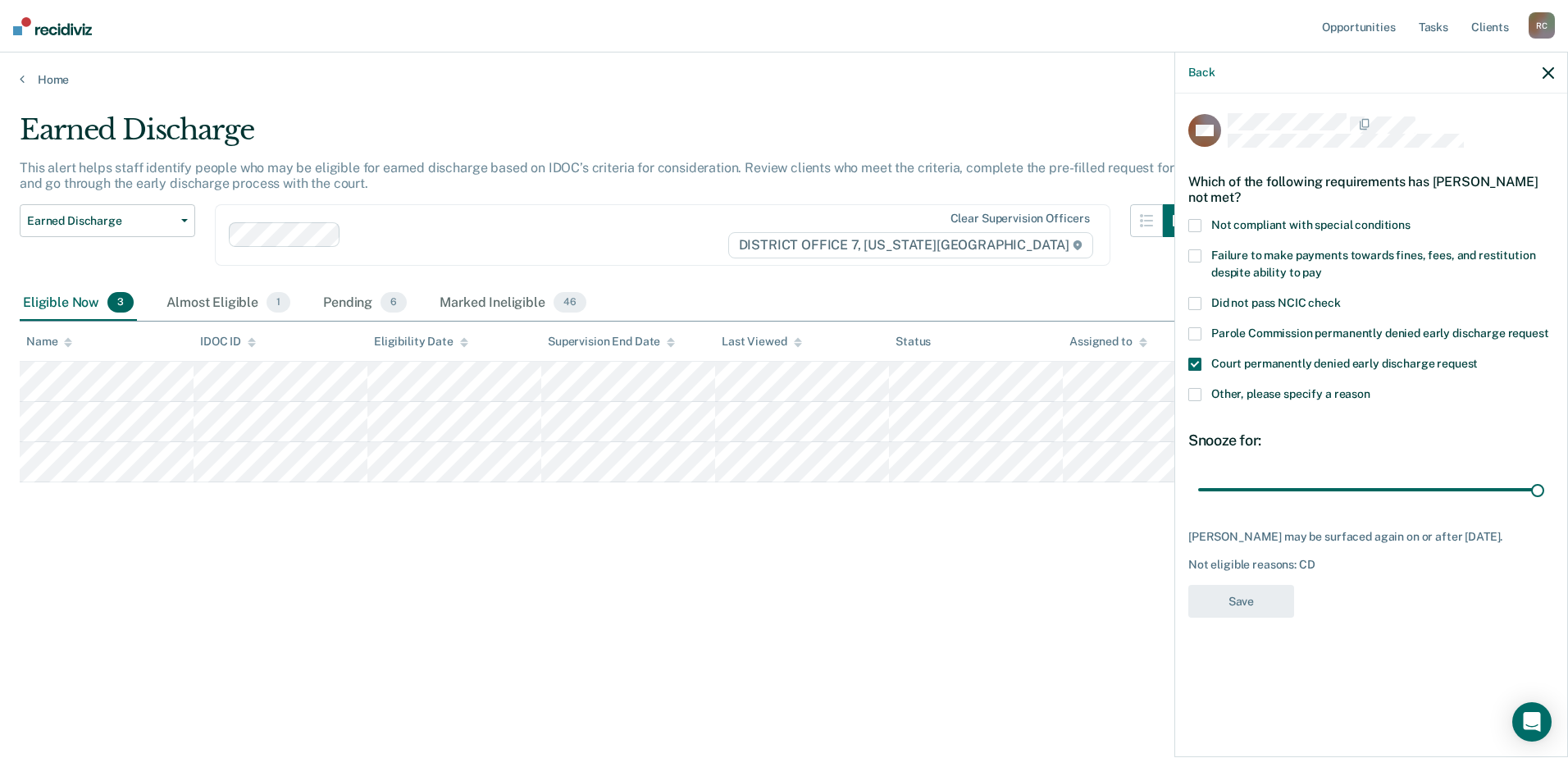
click at [604, 555] on div "Earned Discharge This alert helps staff identify people who may be eligible for…" at bounding box center [784, 374] width 1529 height 522
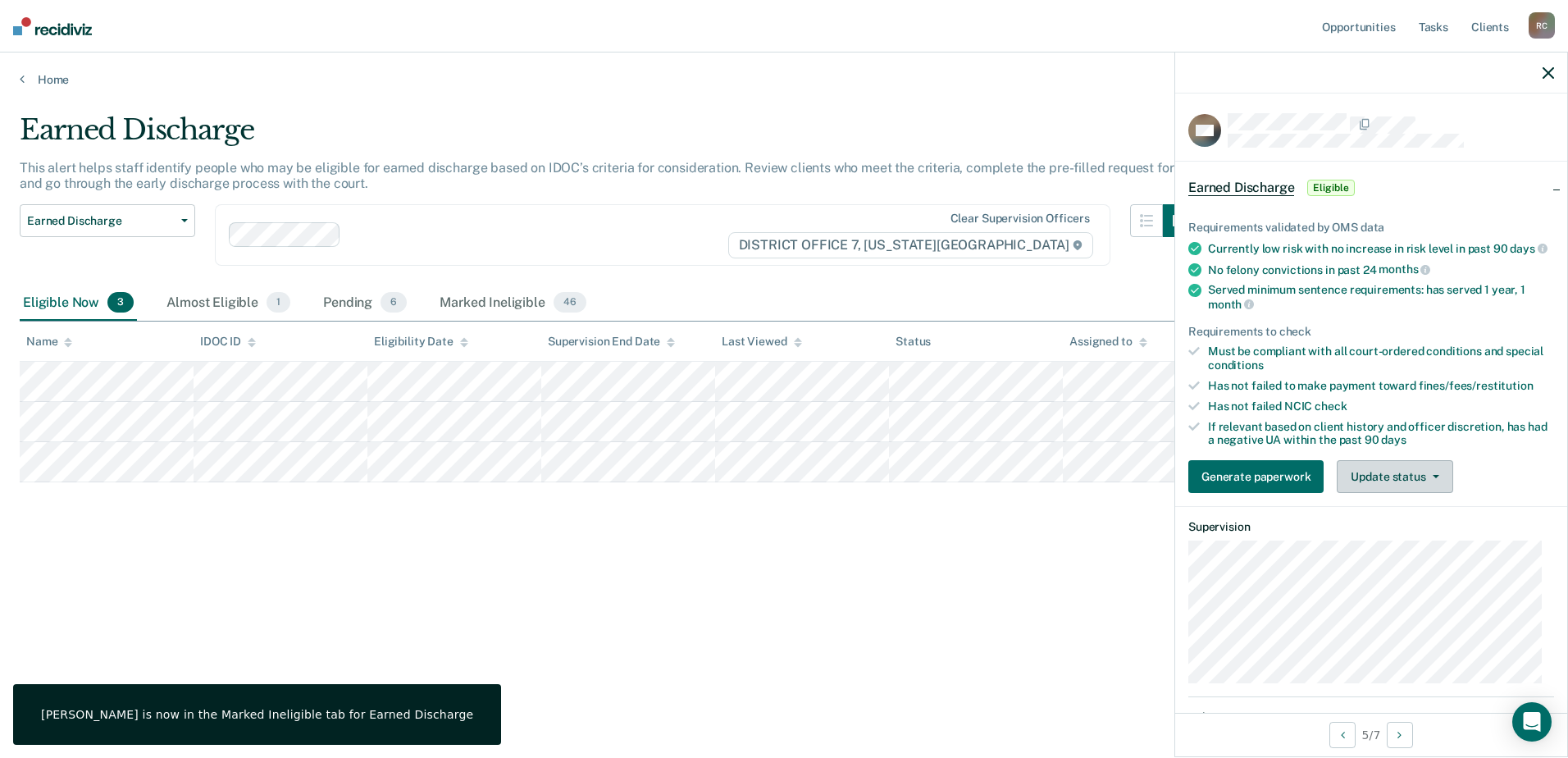
click at [1393, 491] on button "Update status" at bounding box center [1395, 477] width 115 height 32
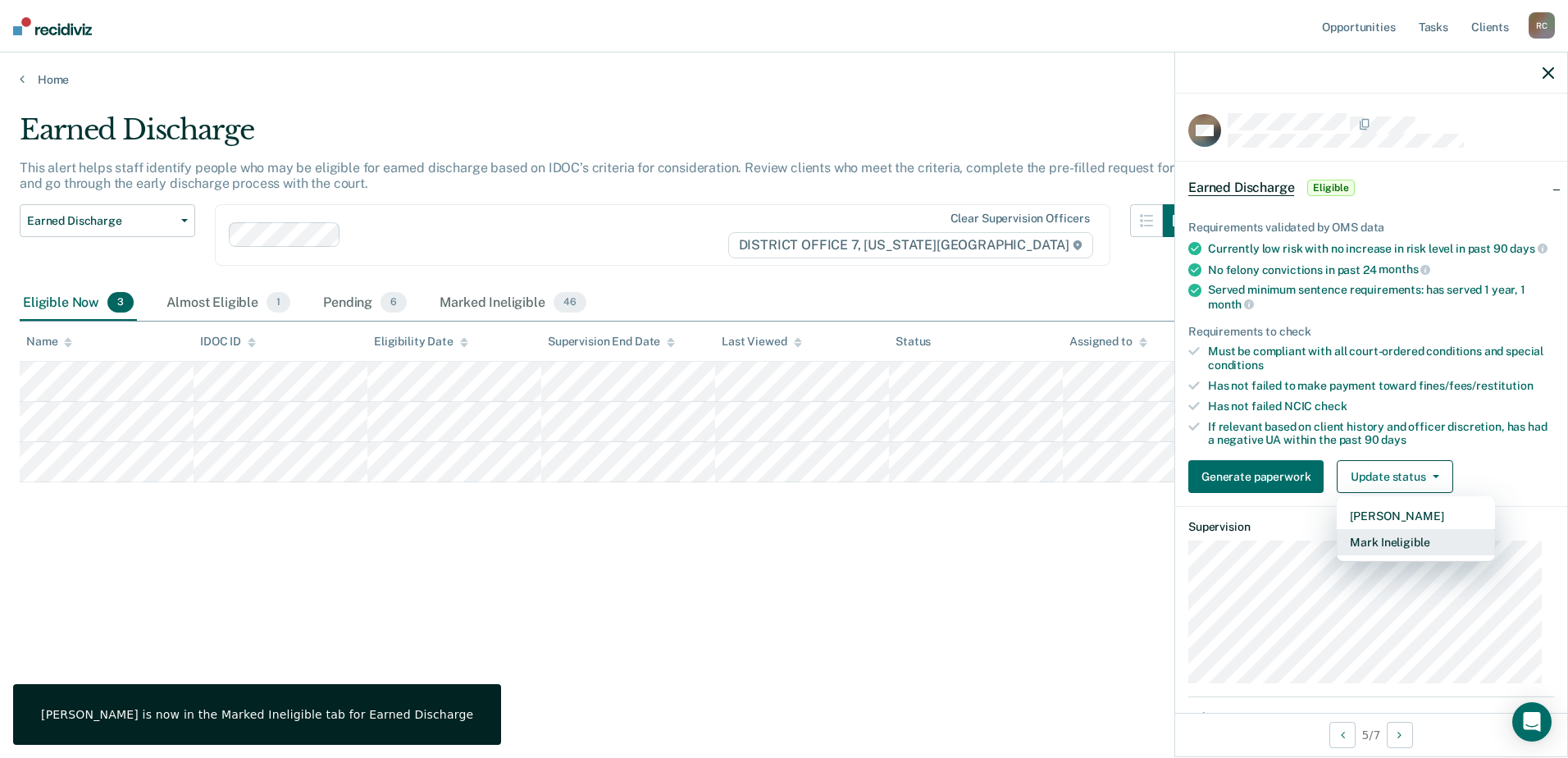
click at [1403, 546] on button "Mark Ineligible" at bounding box center [1416, 543] width 158 height 27
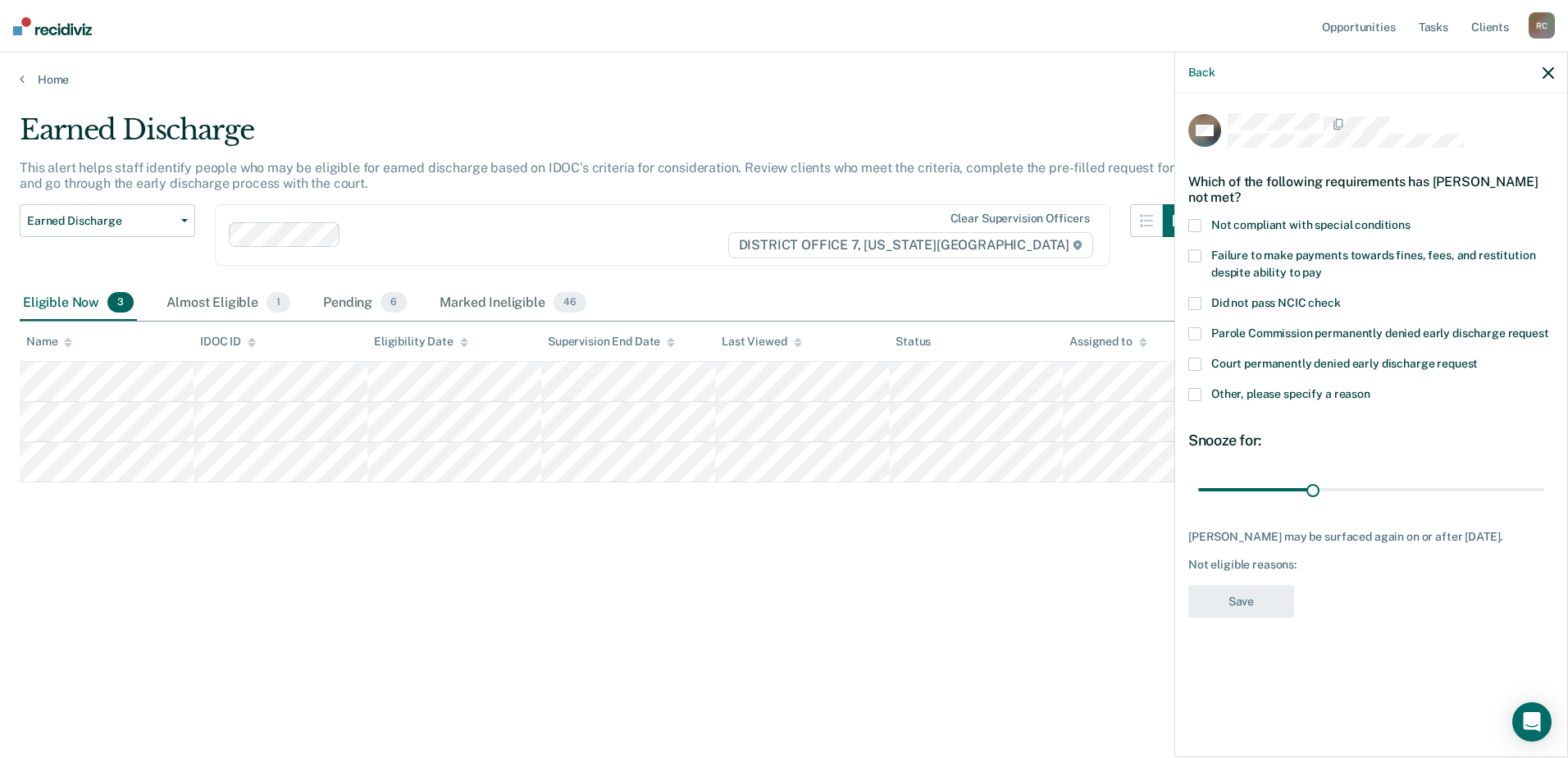
click at [1191, 219] on span at bounding box center [1195, 226] width 13 height 13
drag, startPoint x: 1313, startPoint y: 485, endPoint x: 1571, endPoint y: 507, distance: 258.9
type input "90"
click at [1545, 503] on input "range" at bounding box center [1371, 489] width 346 height 29
click at [1239, 602] on button "Save" at bounding box center [1241, 602] width 106 height 33
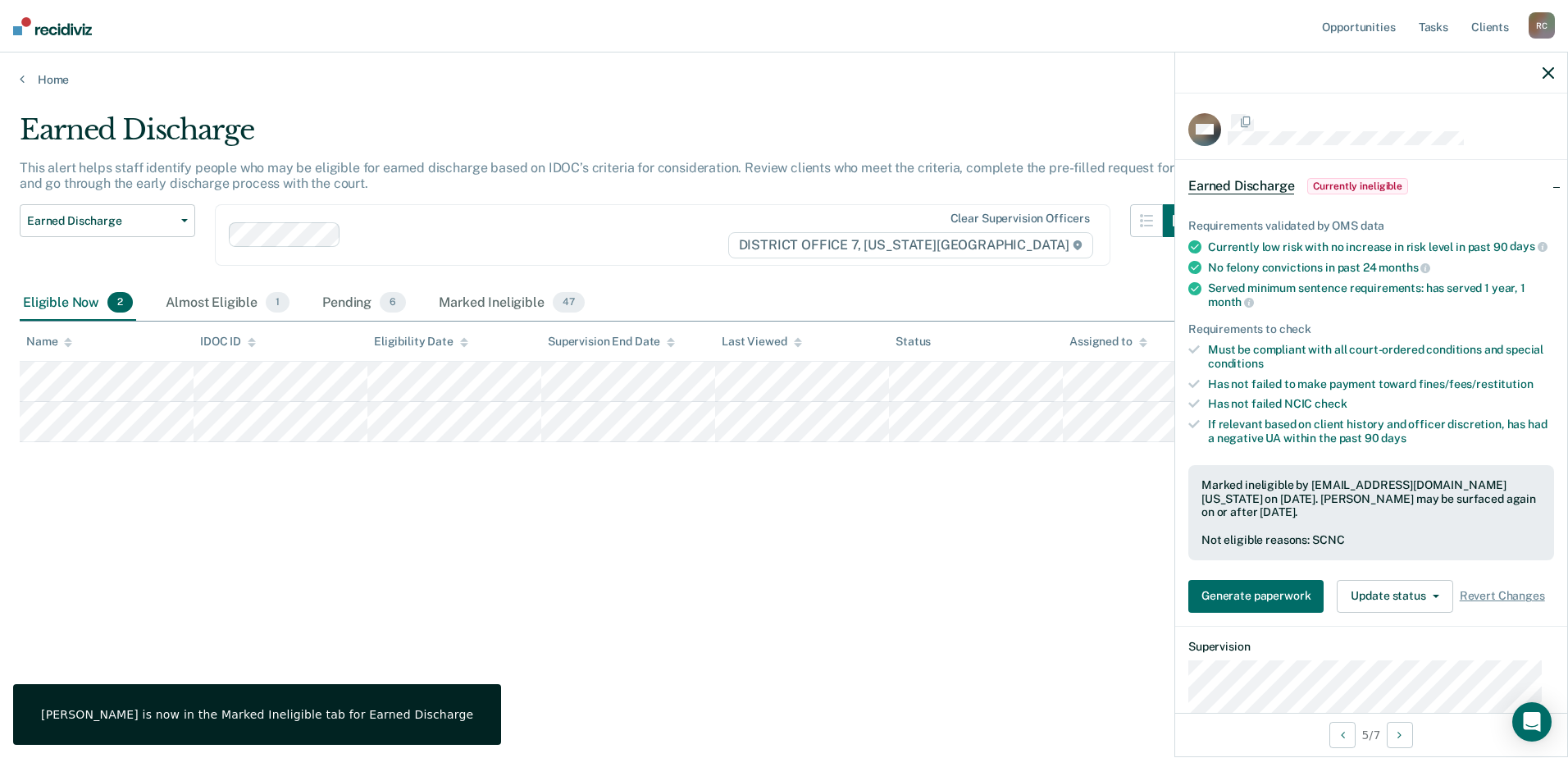
click at [350, 563] on div "Earned Discharge This alert helps staff identify people who may be eligible for…" at bounding box center [784, 374] width 1529 height 522
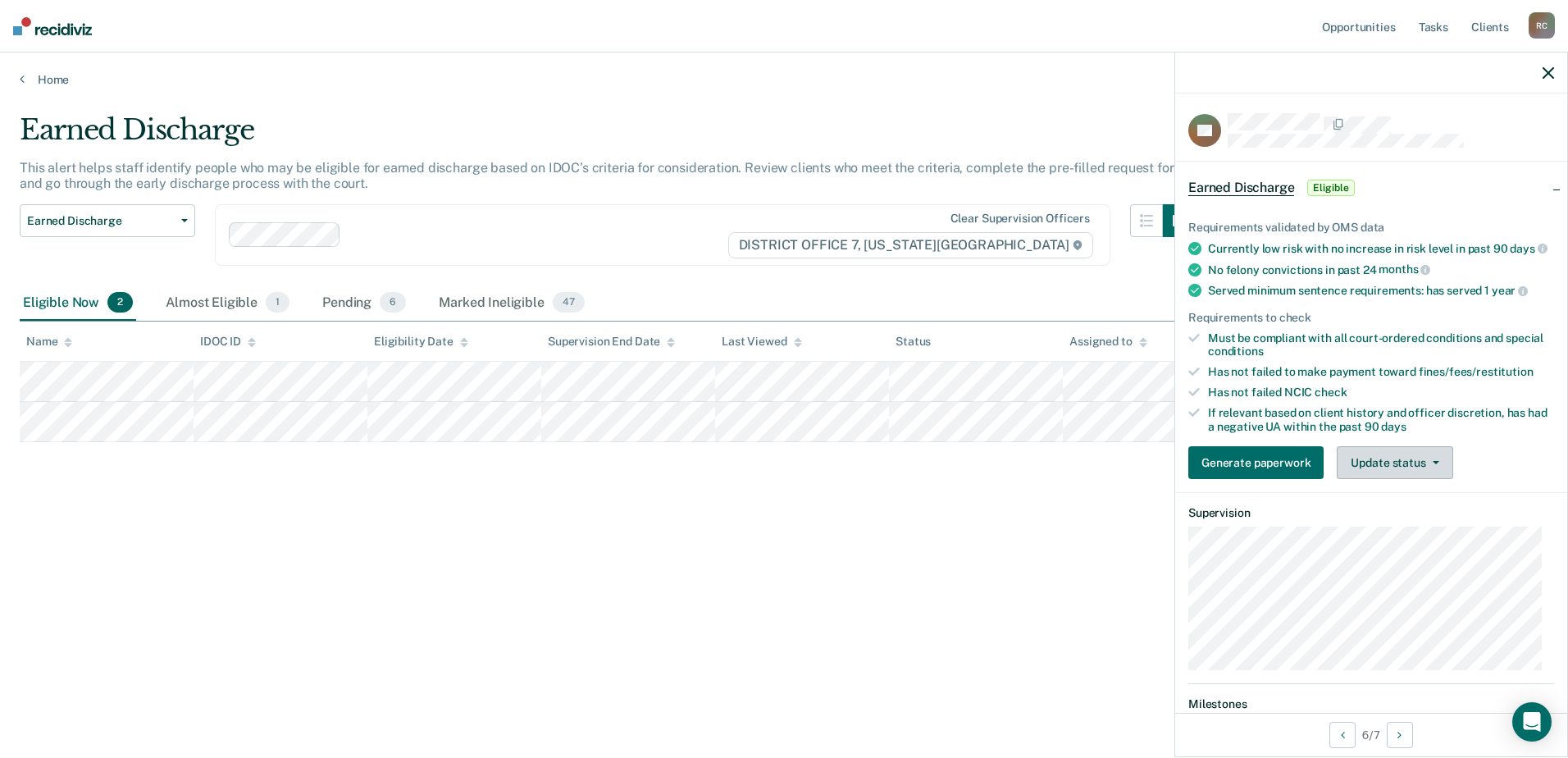
click at [1392, 474] on button "Update status" at bounding box center [1395, 462] width 115 height 32
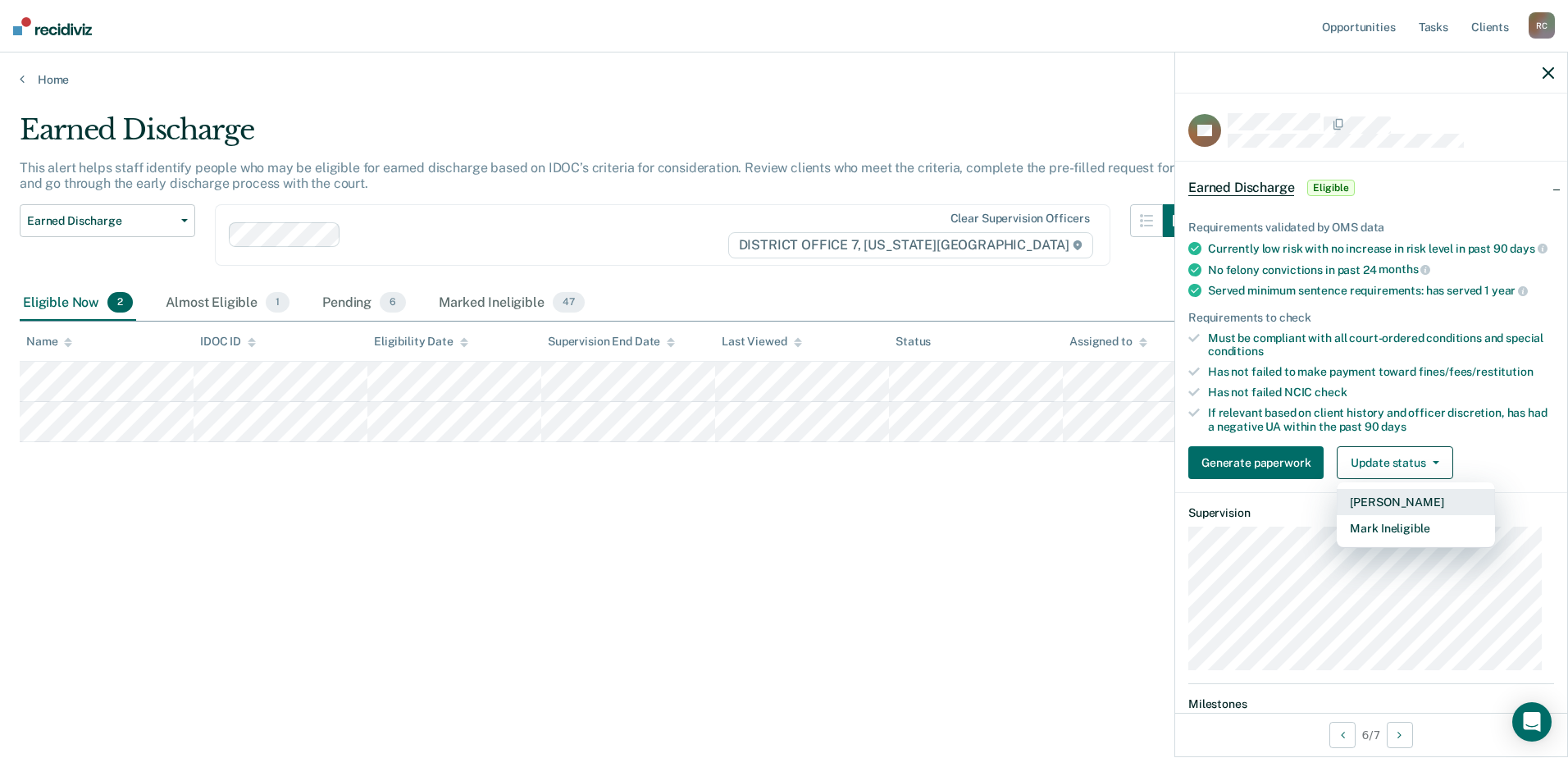
click at [1403, 506] on button "Mark Pending" at bounding box center [1416, 502] width 158 height 27
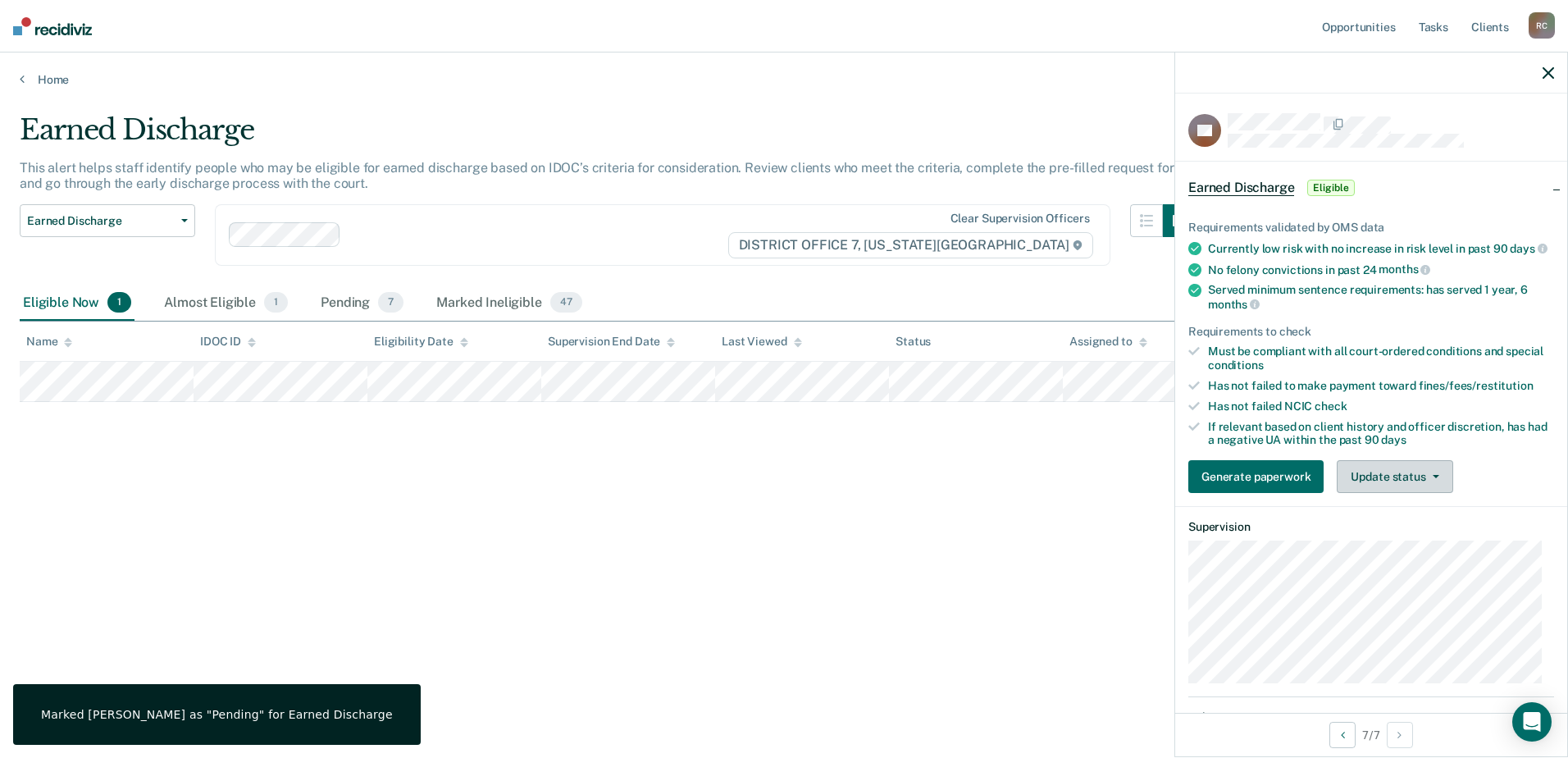
click at [1395, 490] on button "Update status" at bounding box center [1395, 477] width 115 height 32
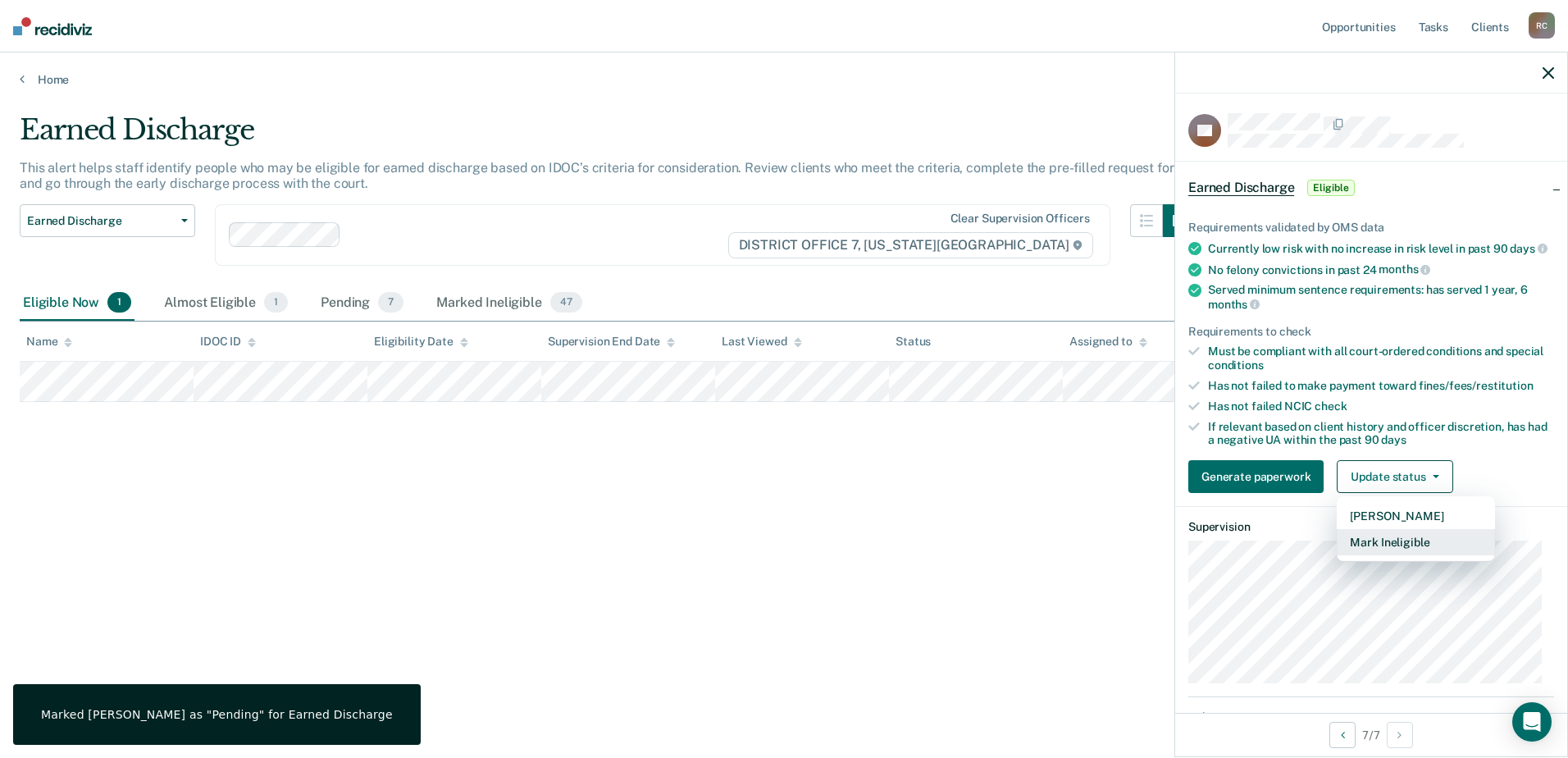
click at [1388, 556] on button "Mark Ineligible" at bounding box center [1416, 543] width 158 height 27
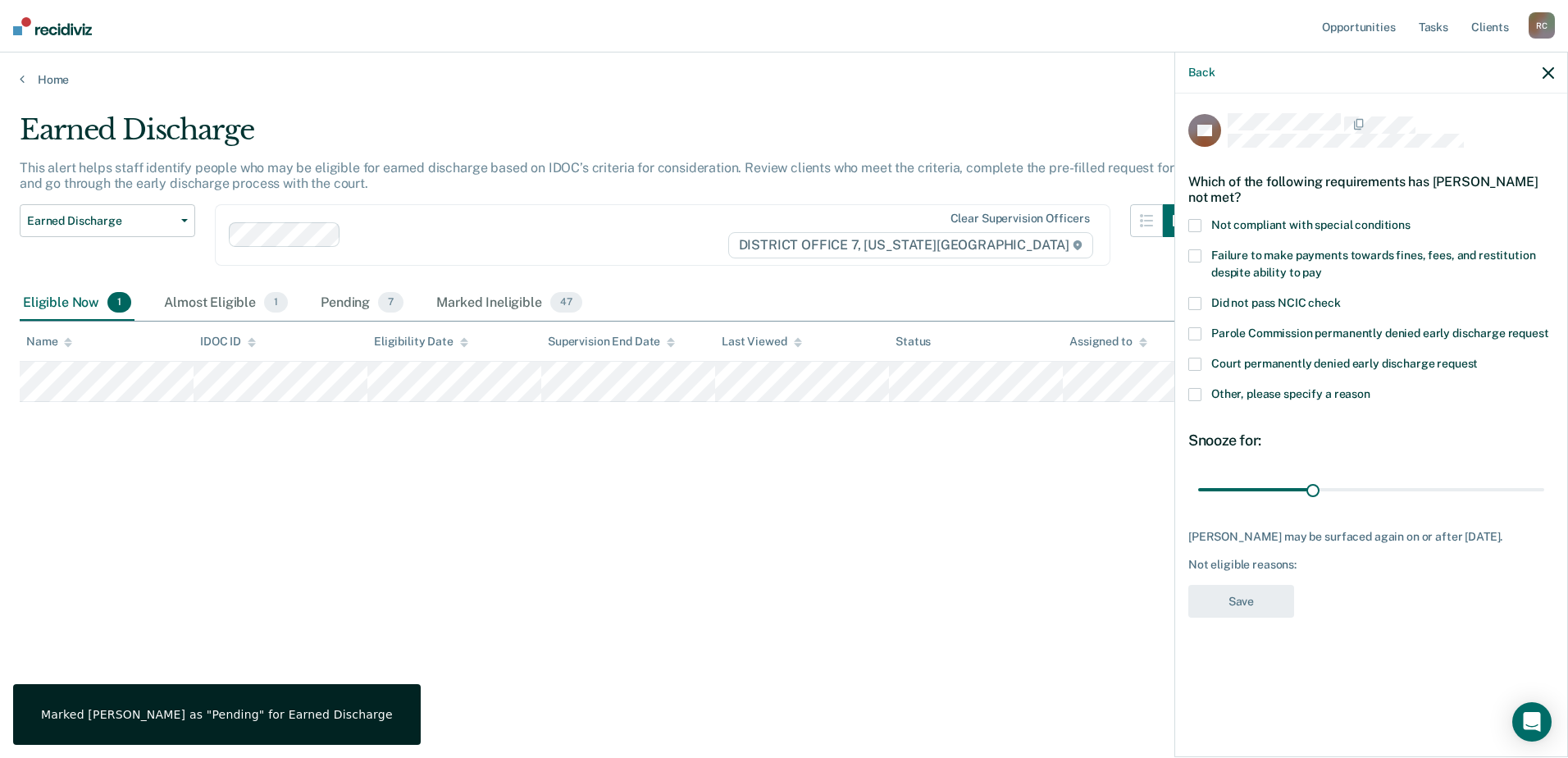
click at [1194, 227] on span at bounding box center [1195, 226] width 13 height 13
drag, startPoint x: 1314, startPoint y: 489, endPoint x: 1534, endPoint y: 498, distance: 220.2
type input "90"
click at [1543, 492] on input "range" at bounding box center [1371, 489] width 346 height 29
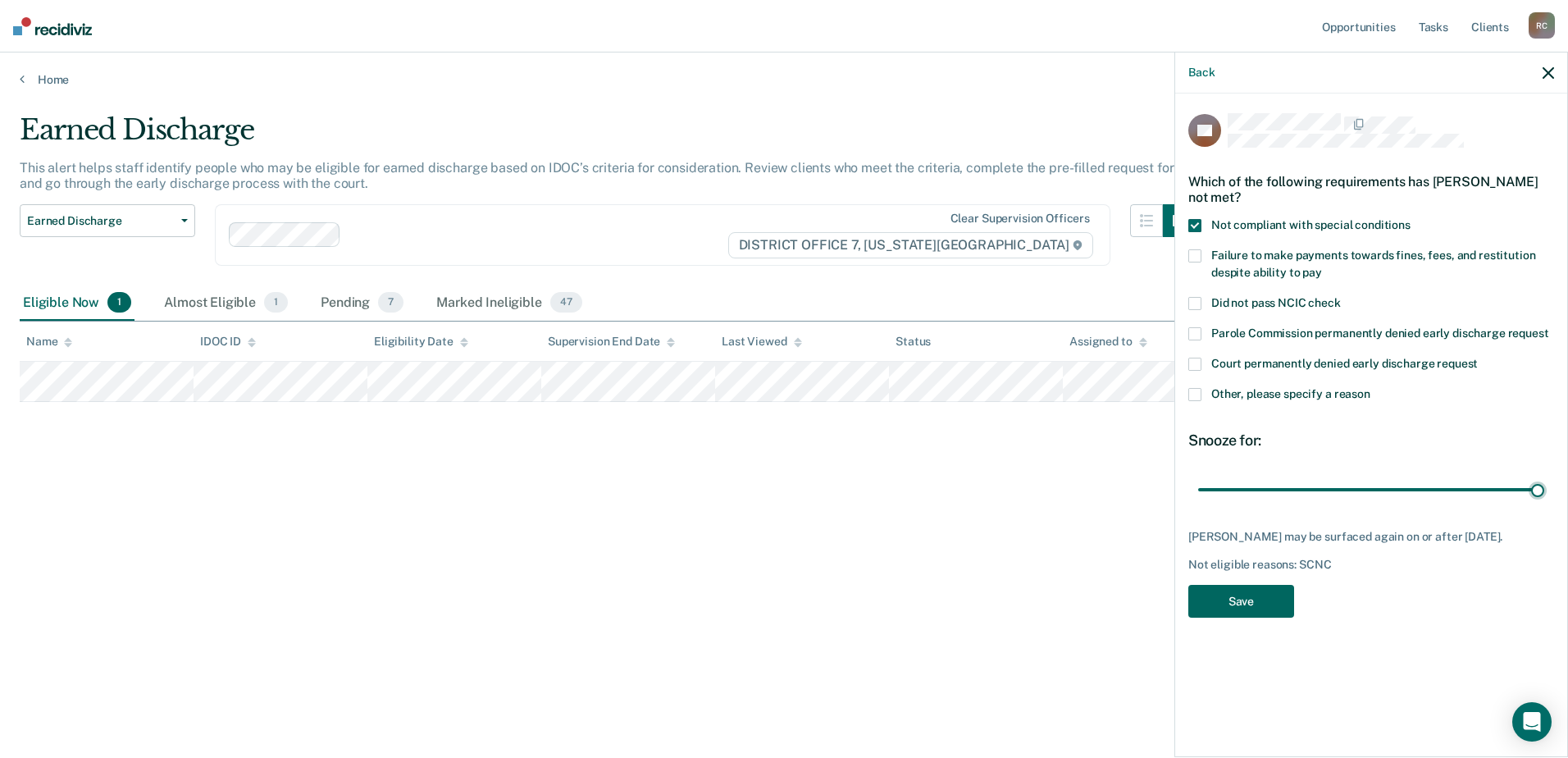
click at [1268, 619] on button "Save" at bounding box center [1241, 602] width 106 height 33
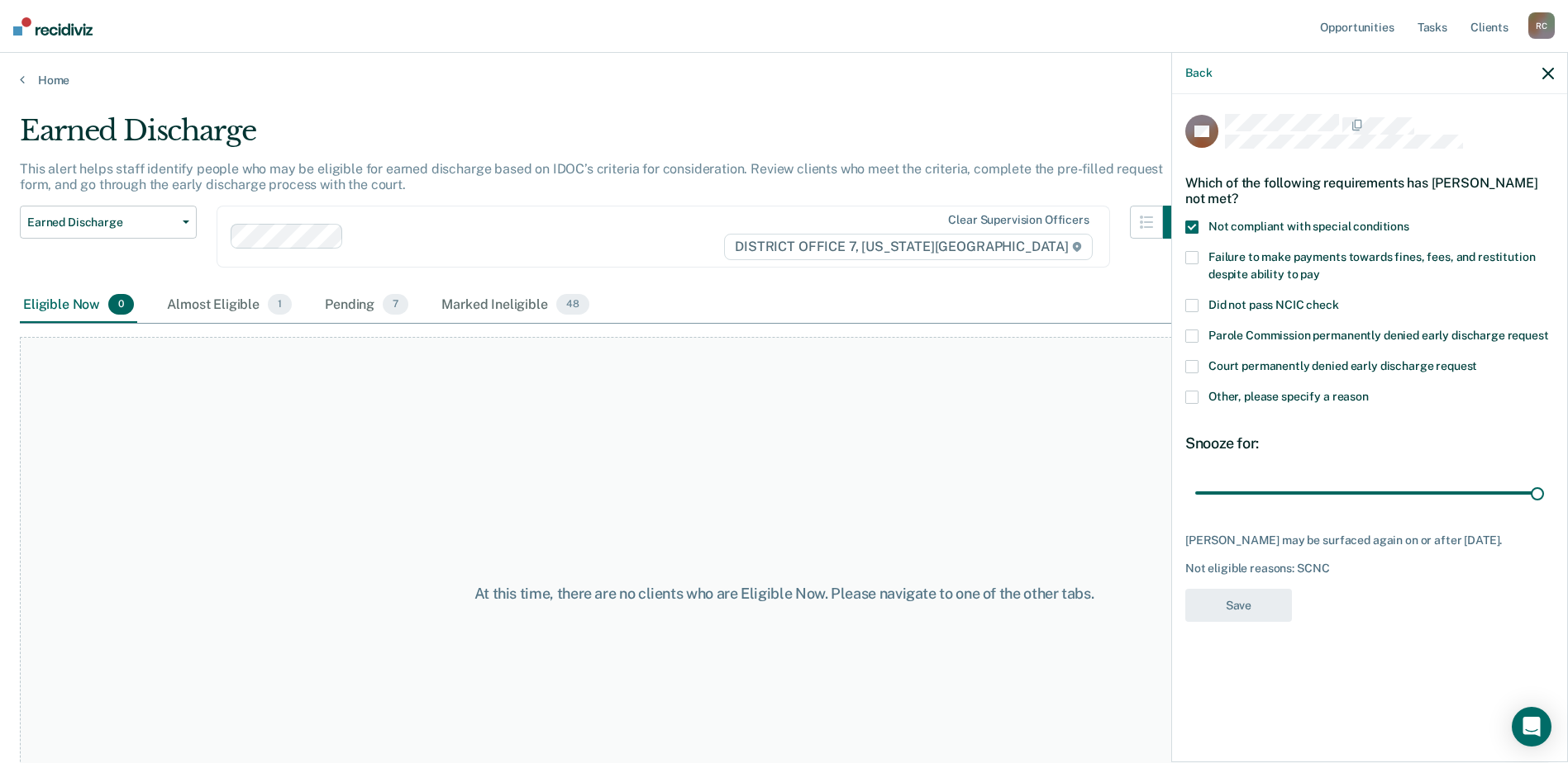
click at [888, 433] on div "At this time, there are no clients who are Eligible Now. Please navigate to one…" at bounding box center [784, 593] width 1528 height 513
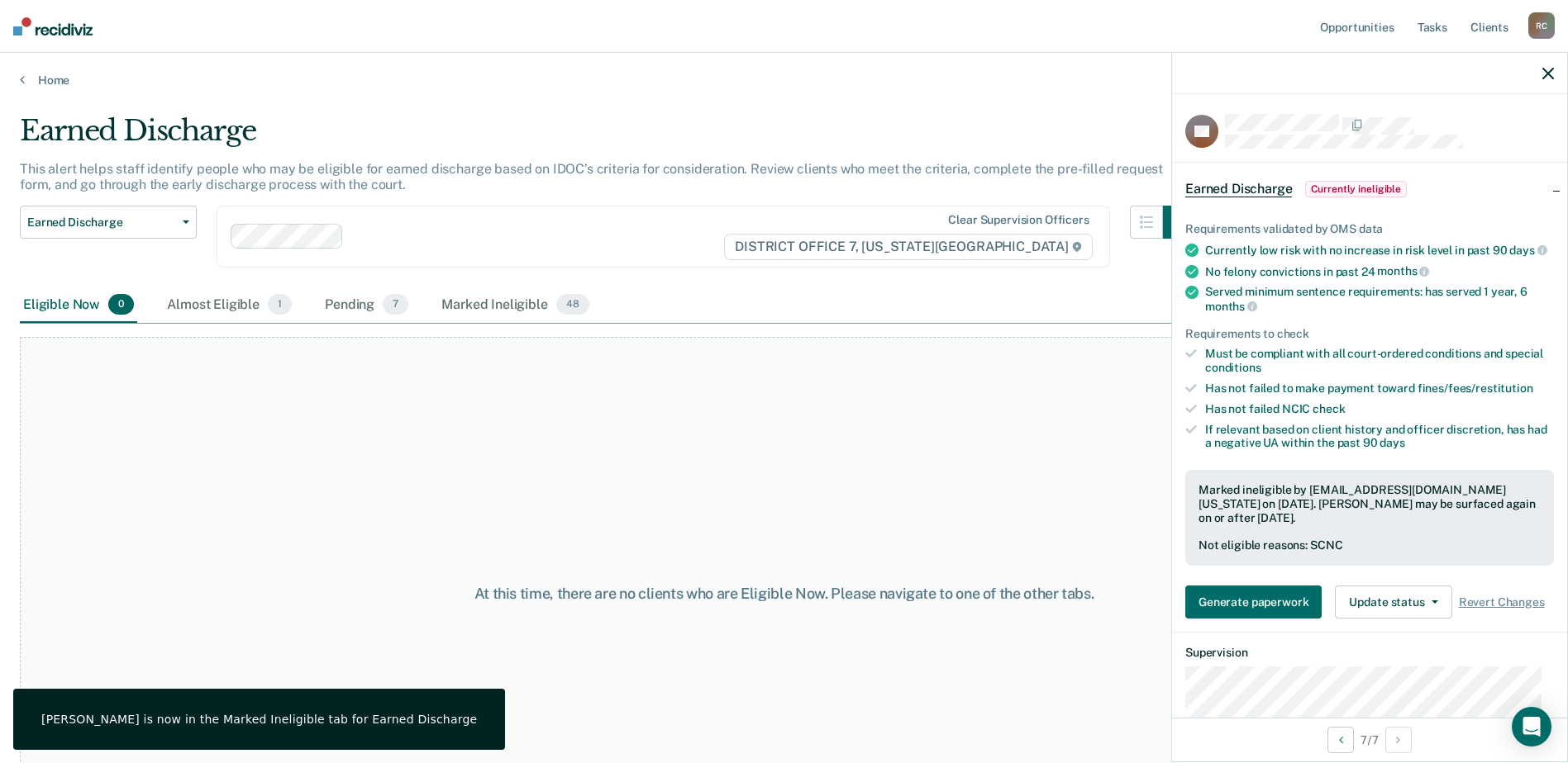
click at [1544, 69] on icon "button" at bounding box center [1548, 74] width 12 height 12
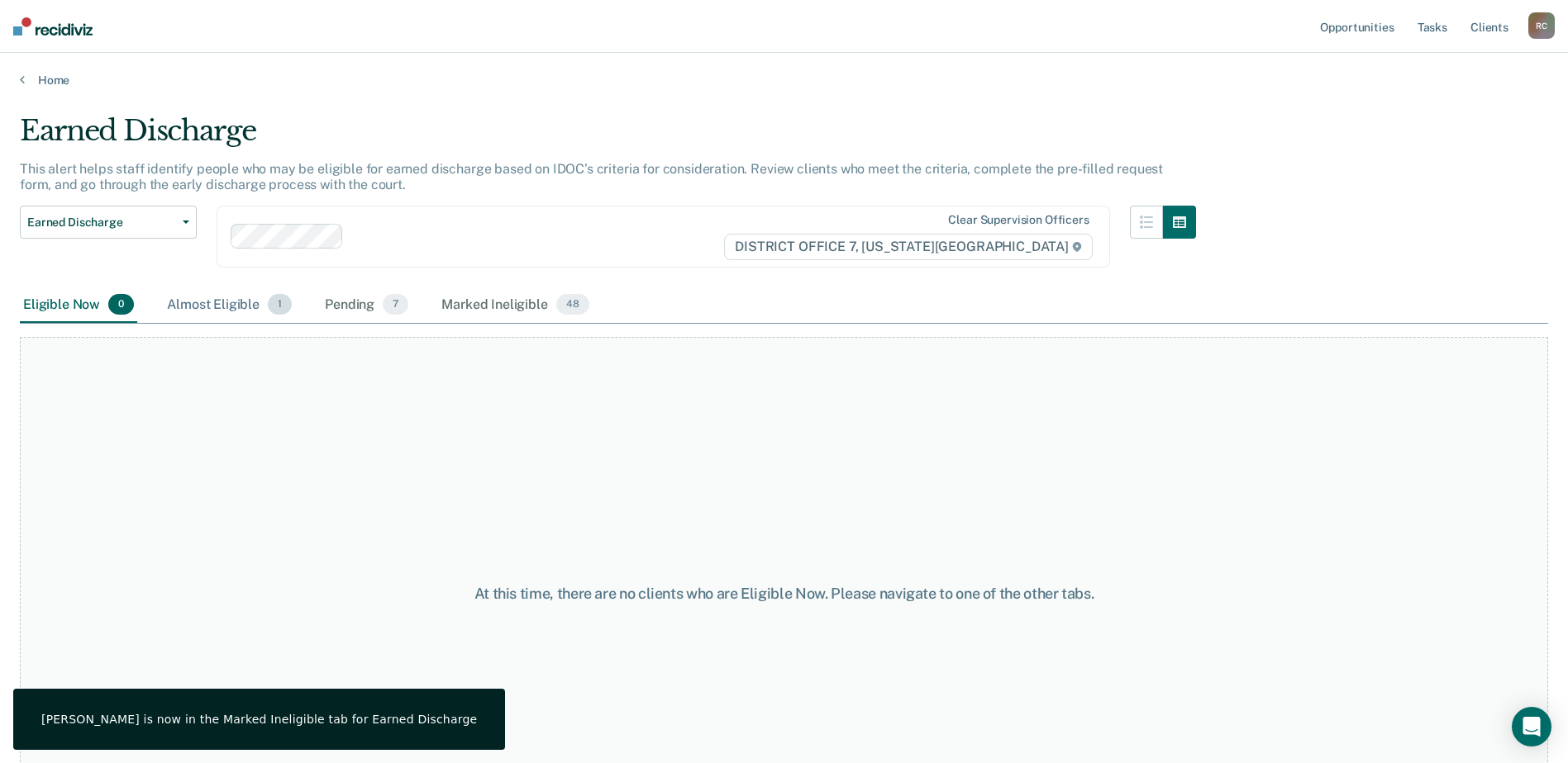
click at [227, 306] on div "Almost Eligible 1" at bounding box center [229, 305] width 132 height 36
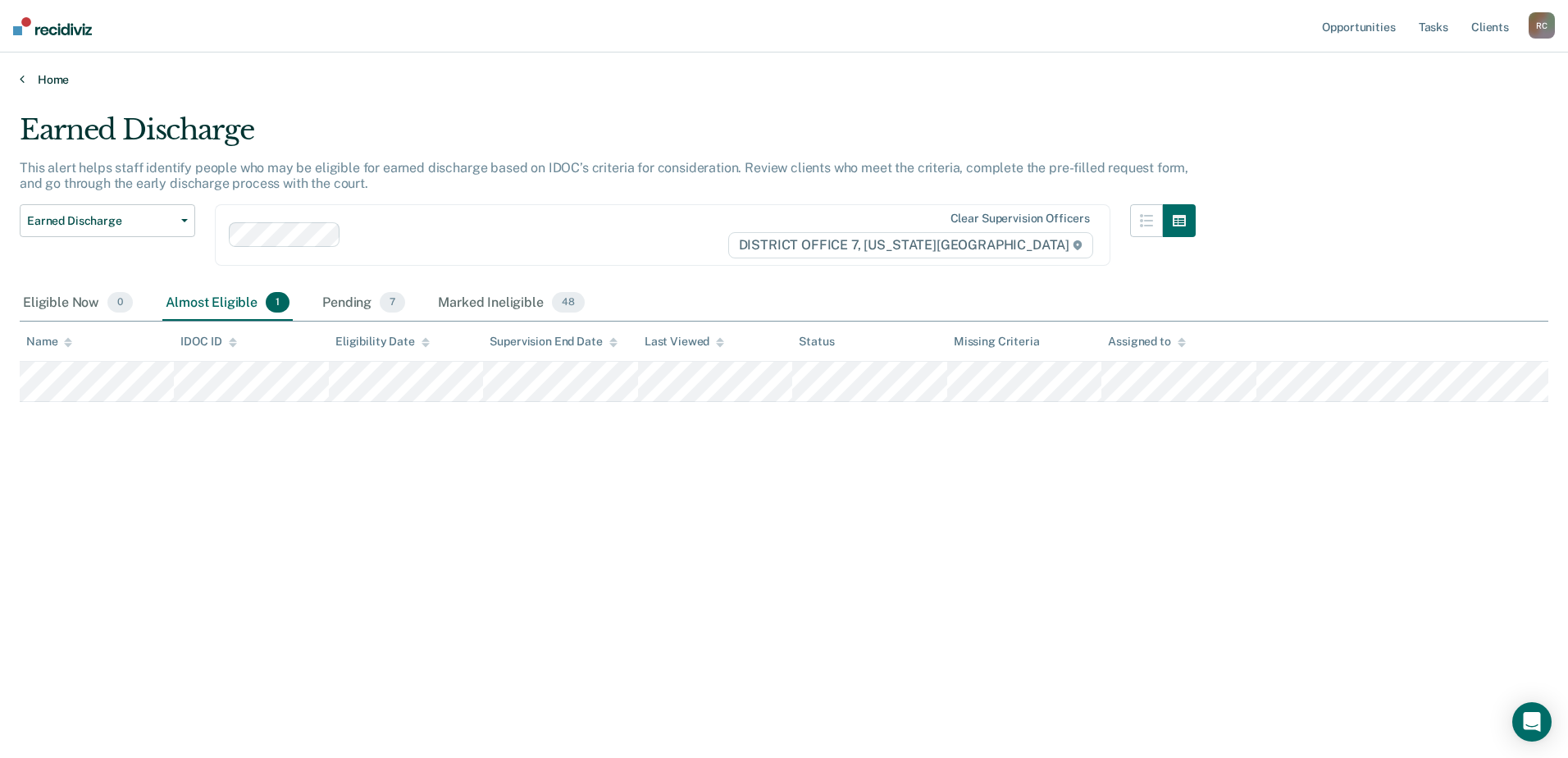
click at [45, 76] on link "Home" at bounding box center [784, 79] width 1529 height 14
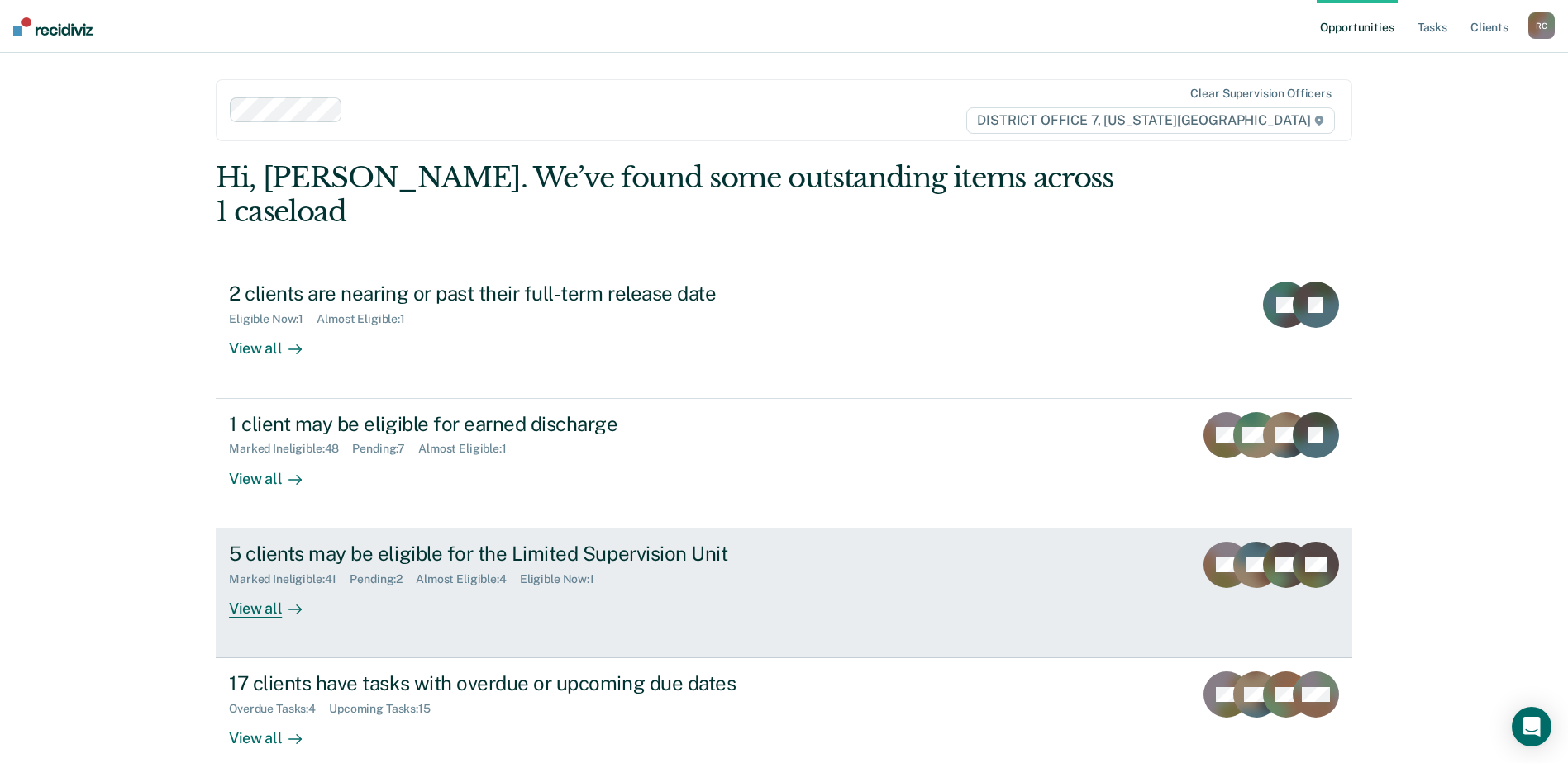
click at [604, 578] on div "5 clients may be eligible for the Limited Supervision Unit Marked Ineligible : …" at bounding box center [538, 580] width 619 height 76
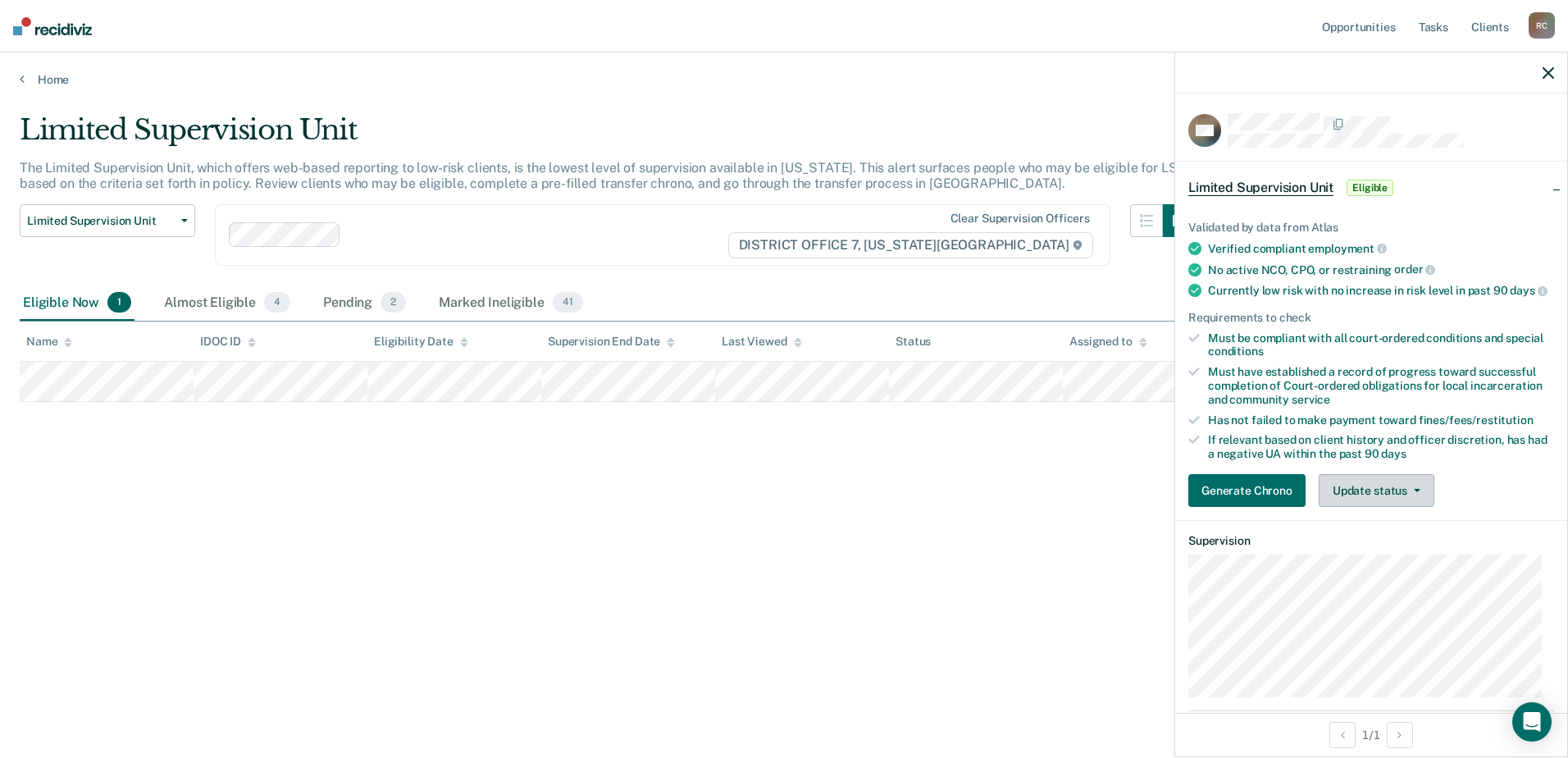
click at [1388, 500] on button "Update status" at bounding box center [1376, 490] width 115 height 32
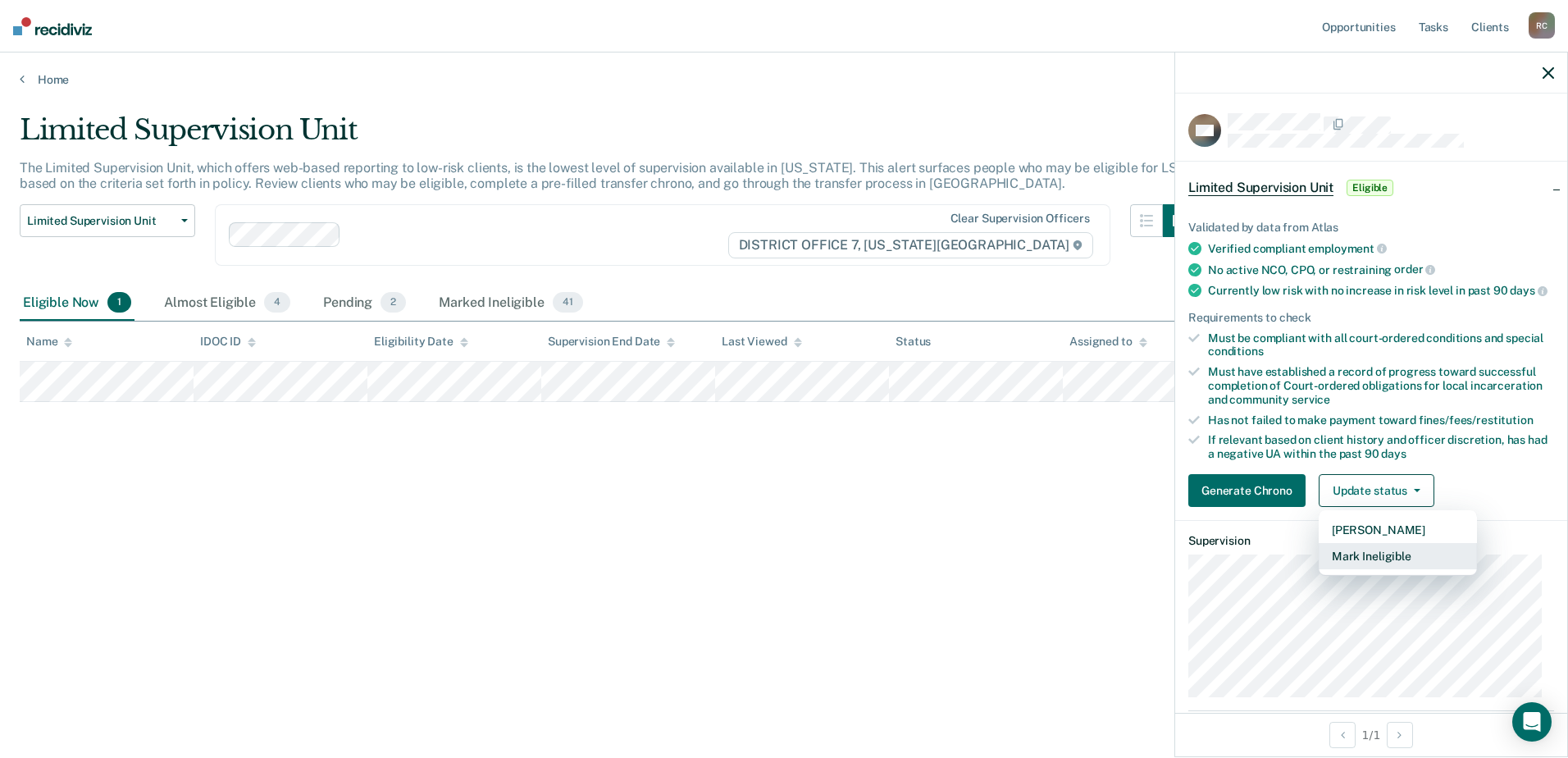
click at [1385, 565] on button "Mark Ineligible" at bounding box center [1398, 557] width 158 height 27
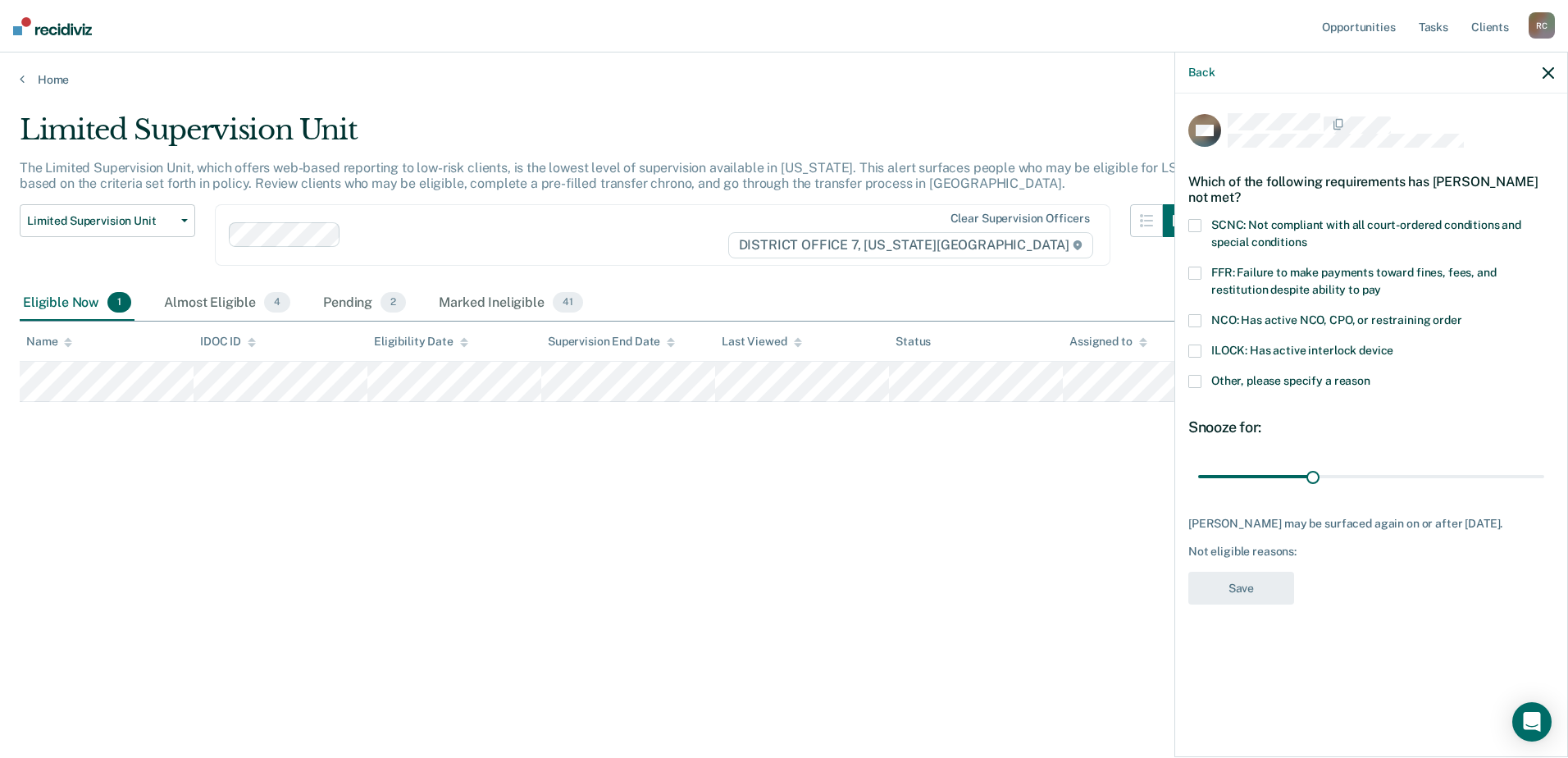
click at [1200, 222] on span at bounding box center [1195, 226] width 13 height 13
drag, startPoint x: 1313, startPoint y: 471, endPoint x: 1568, endPoint y: 474, distance: 255.0
type input "90"
click at [1545, 474] on input "range" at bounding box center [1371, 477] width 346 height 29
click at [1233, 578] on button "Save" at bounding box center [1241, 588] width 106 height 33
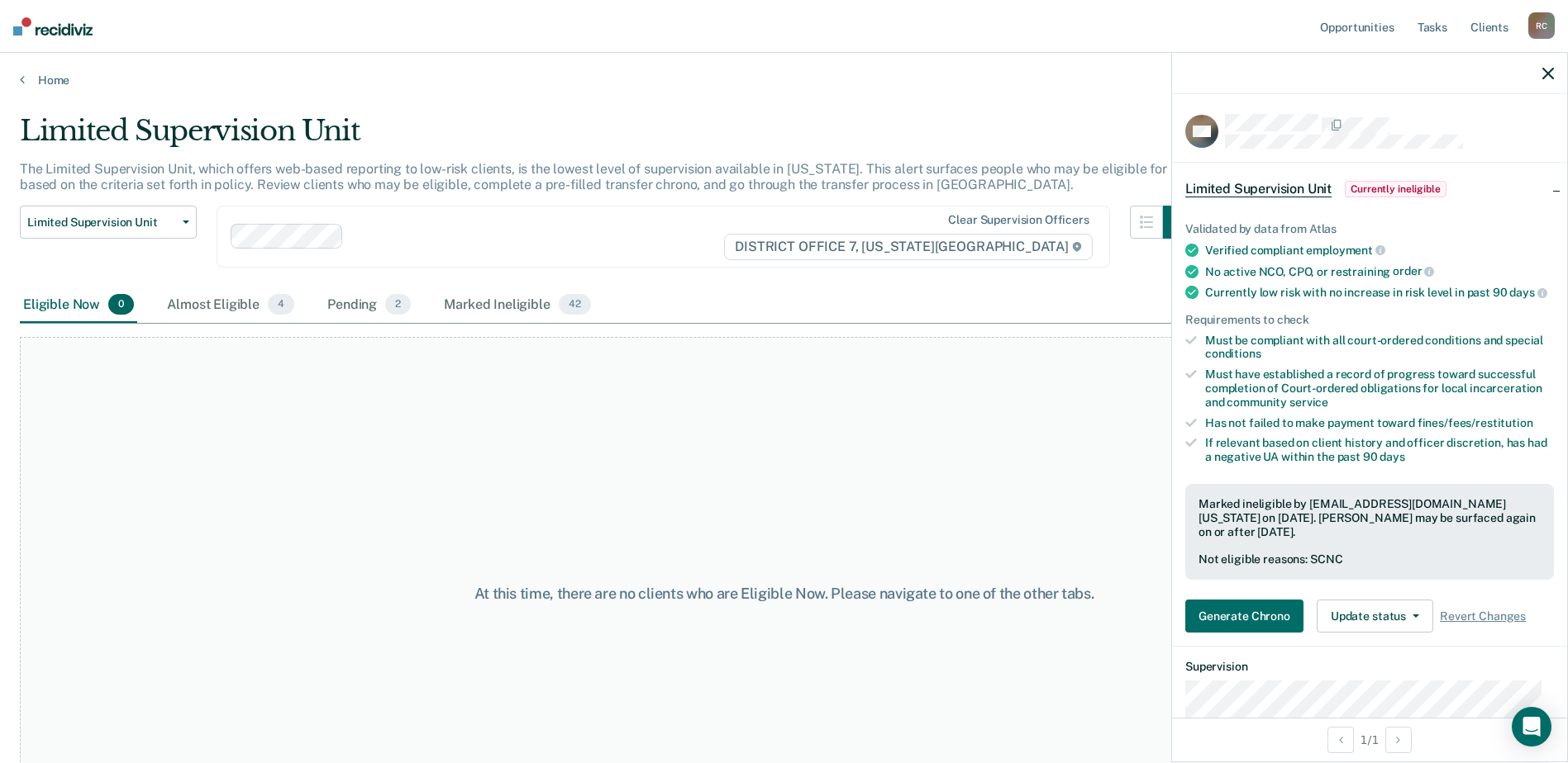
click at [1546, 67] on button "button" at bounding box center [1548, 73] width 12 height 14
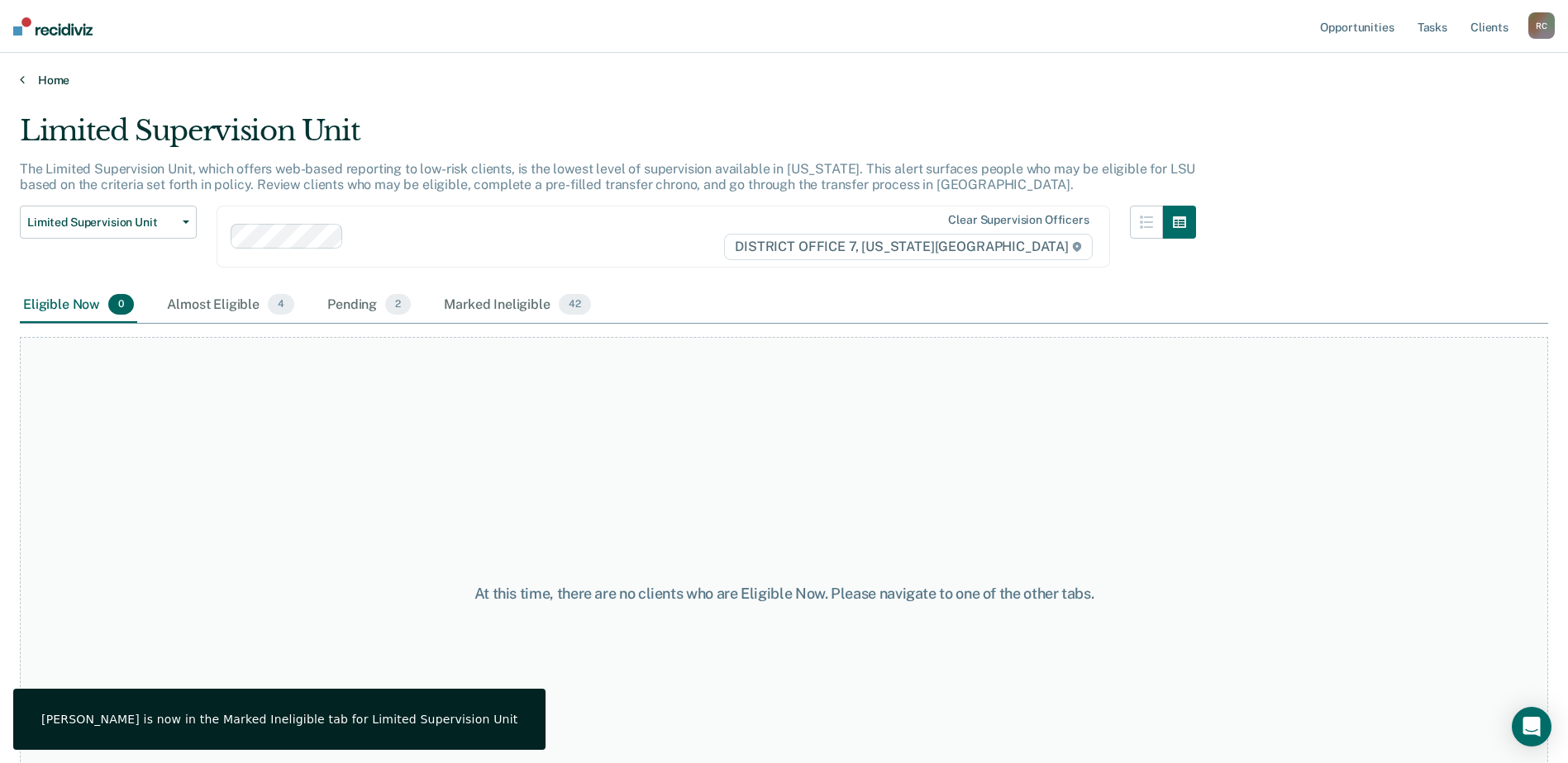
click at [50, 77] on link "Home" at bounding box center [784, 80] width 1528 height 14
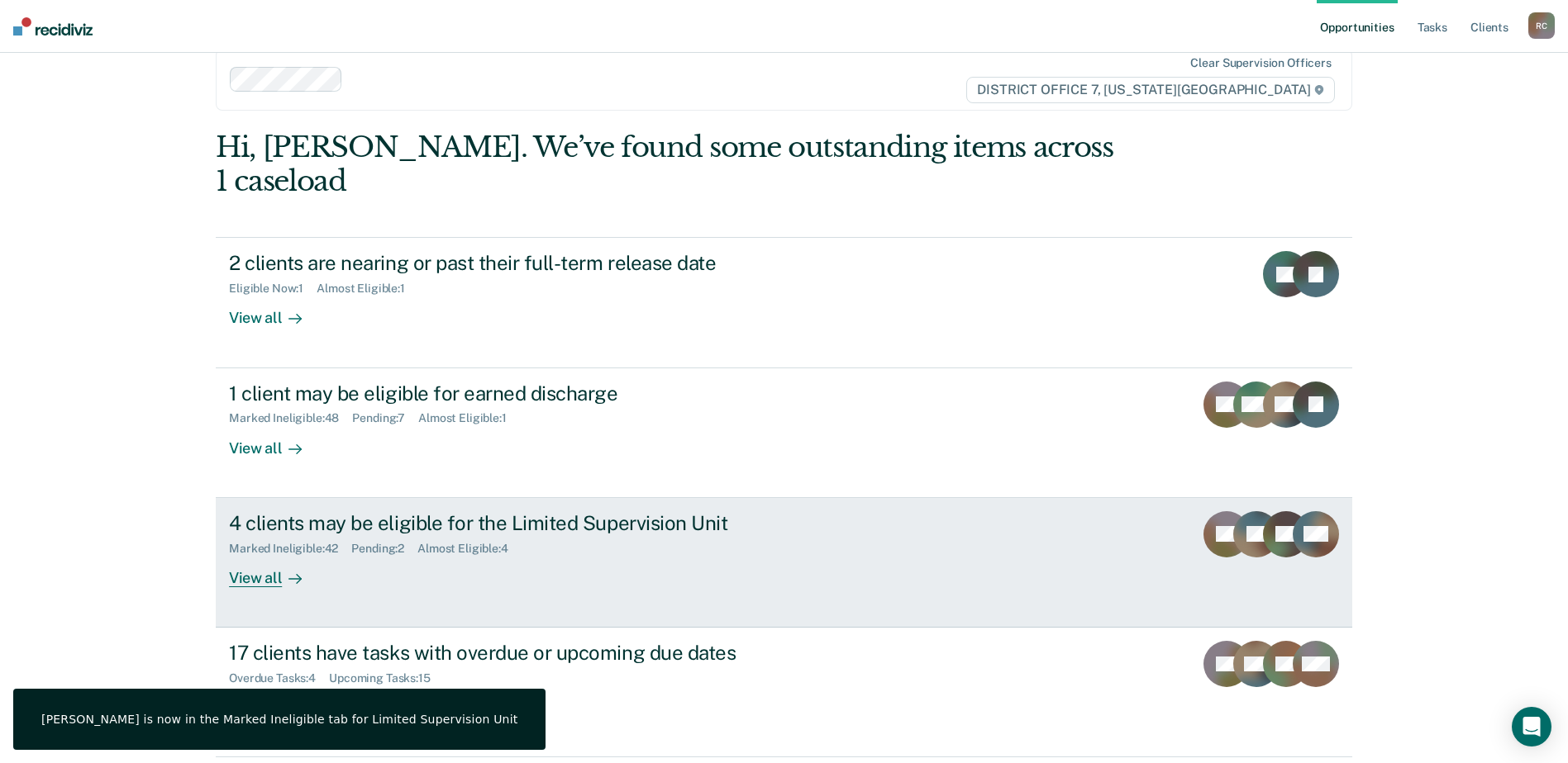
scroll to position [57, 0]
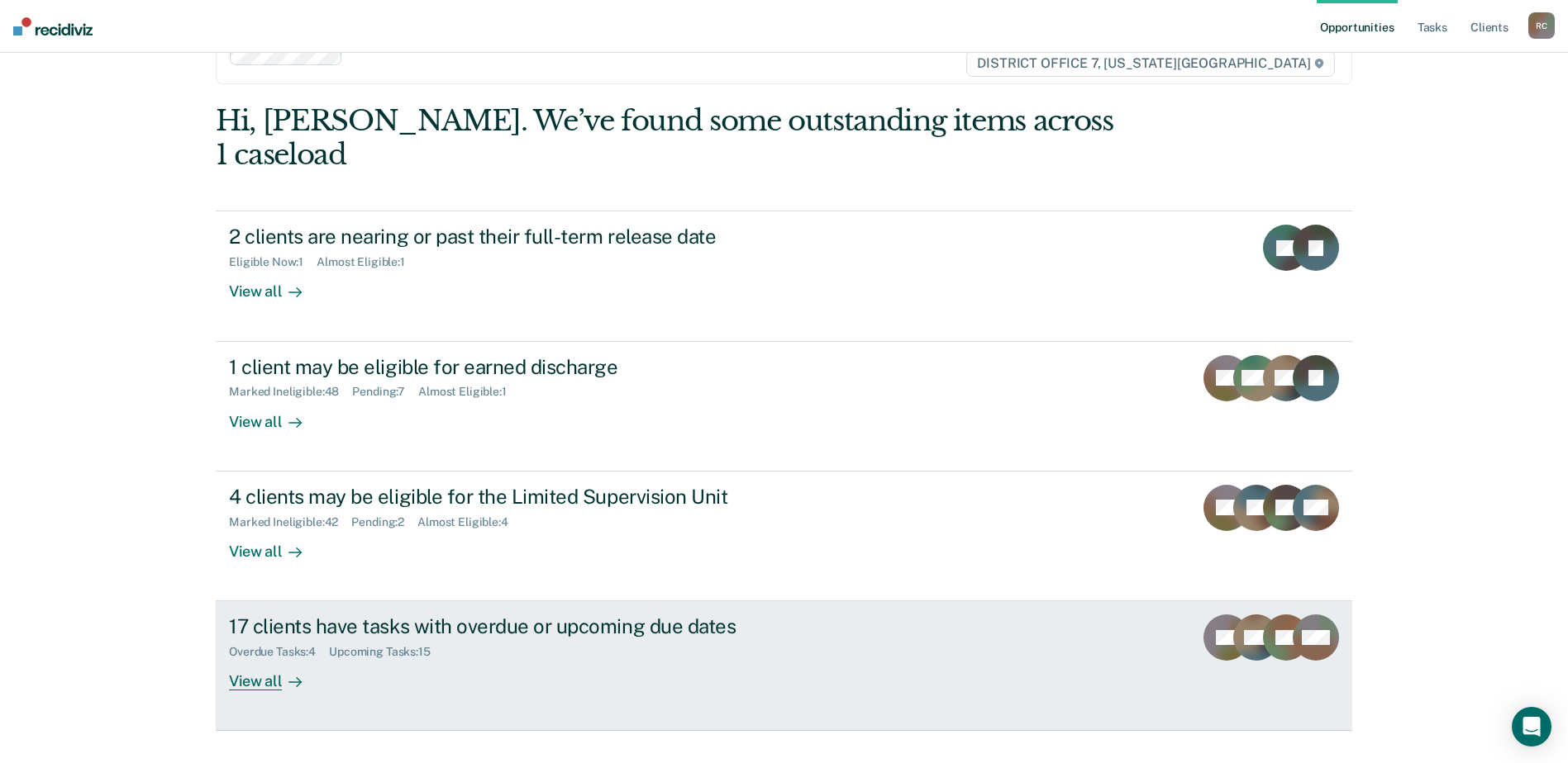
click at [537, 625] on div "17 clients have tasks with overdue or upcoming due dates Overdue Tasks : 4 Upco…" at bounding box center [538, 652] width 619 height 76
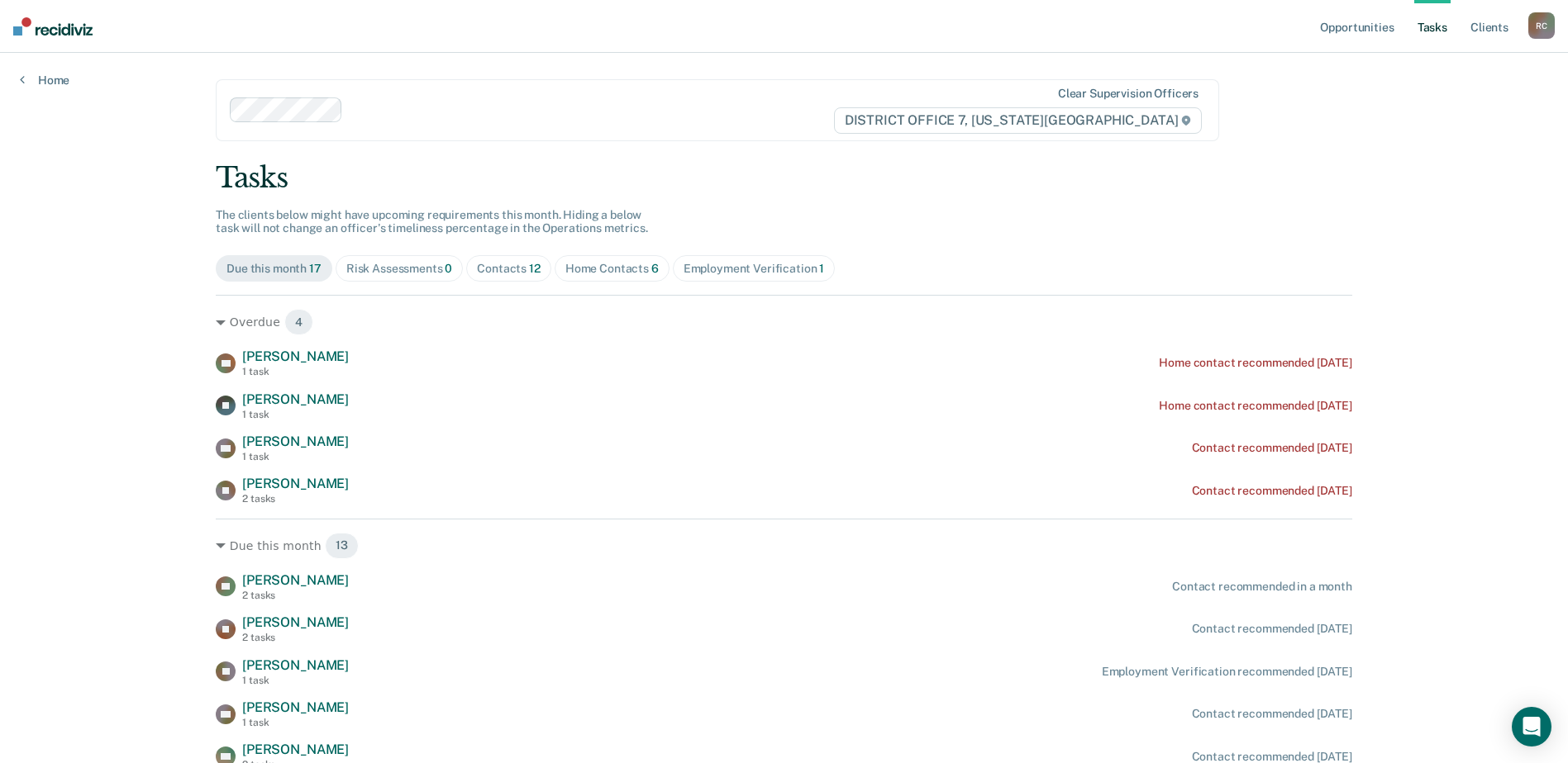
click at [624, 262] on div "Home Contacts 6" at bounding box center [612, 269] width 93 height 14
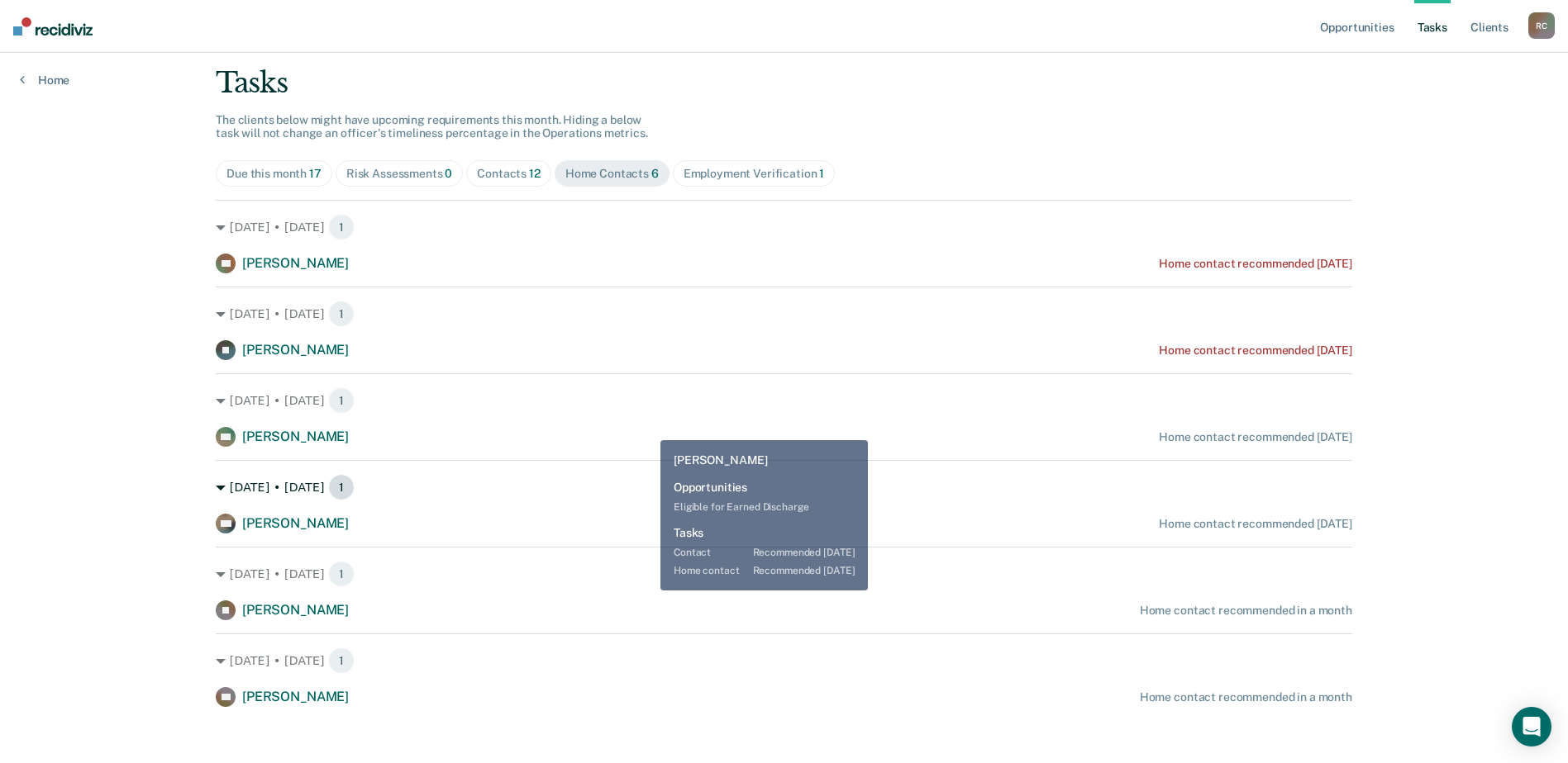
scroll to position [105, 0]
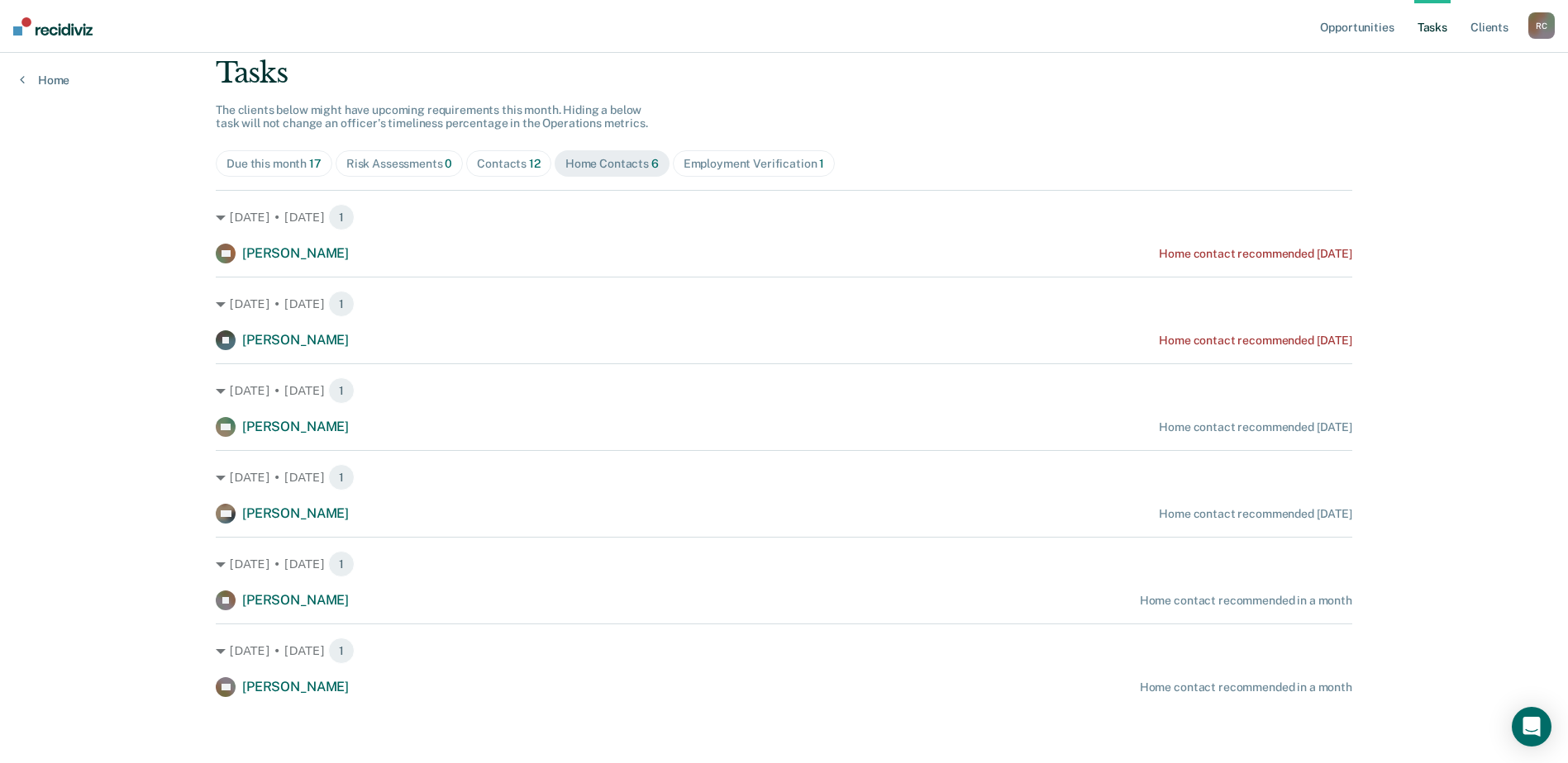
click at [349, 169] on div "Risk Assessments 0" at bounding box center [399, 164] width 107 height 14
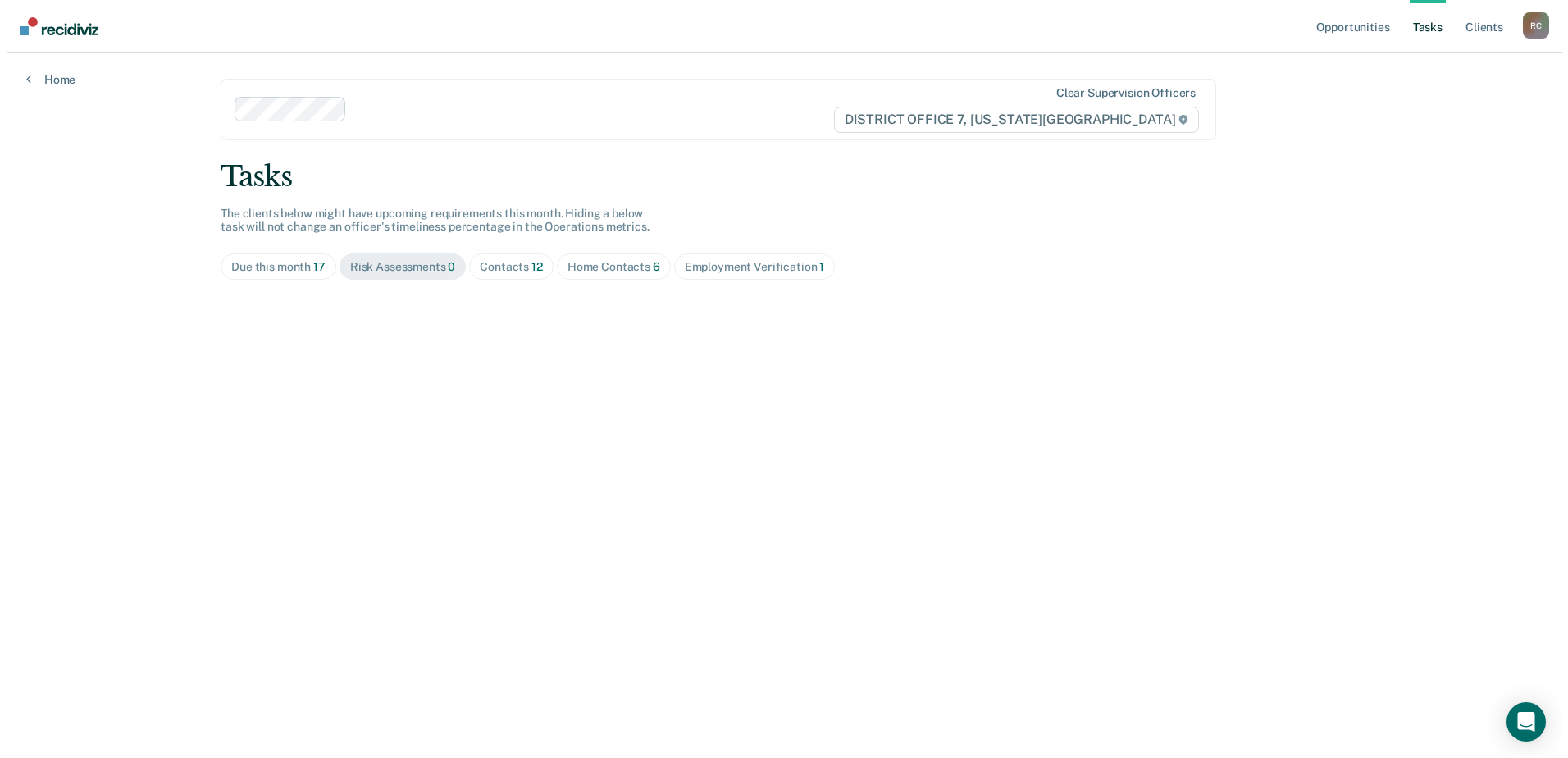
scroll to position [0, 0]
click at [517, 267] on div "Contacts 12" at bounding box center [506, 267] width 63 height 14
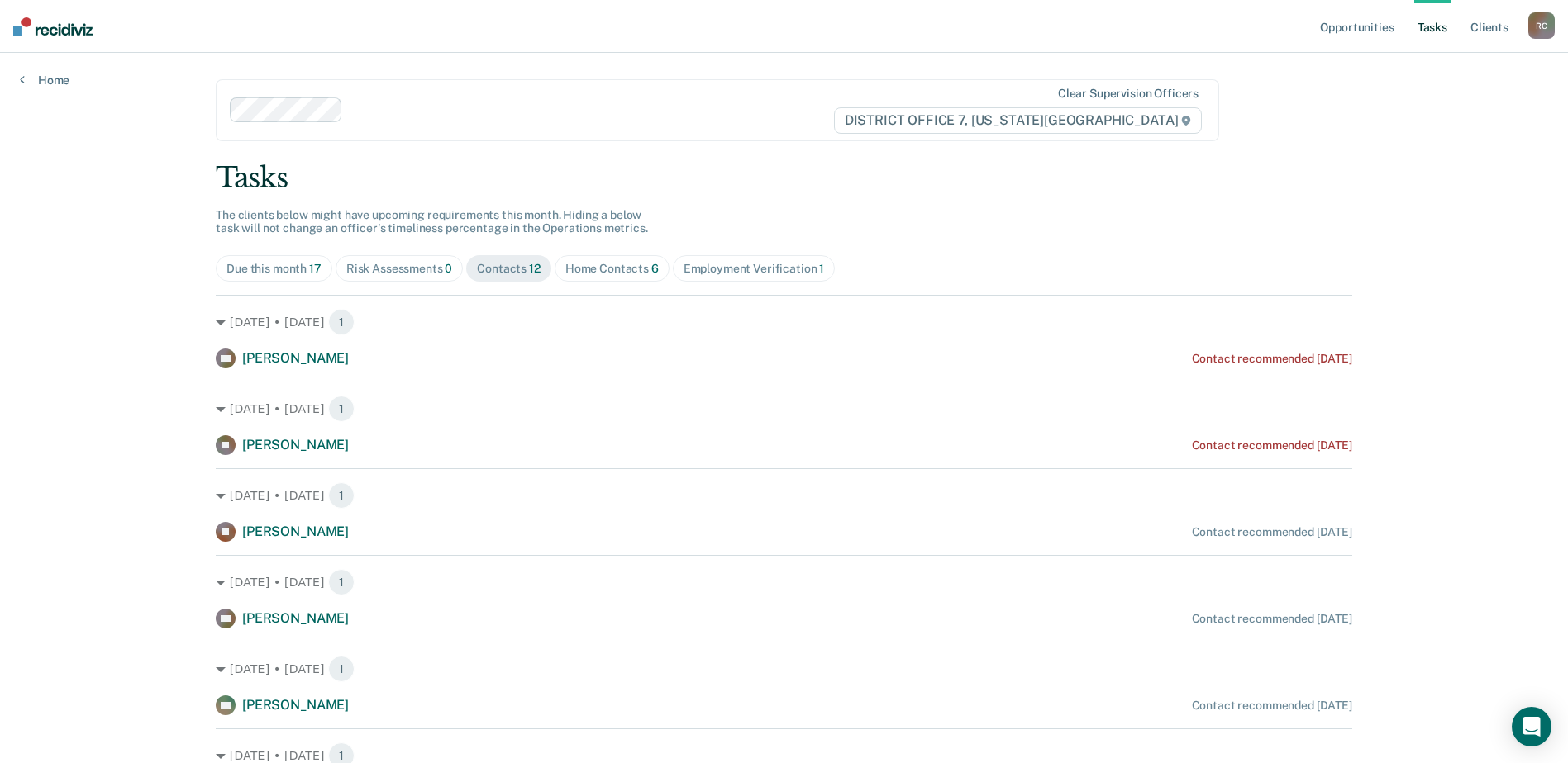
click at [379, 270] on div "Risk Assessments 0" at bounding box center [399, 269] width 107 height 14
